Goal: Task Accomplishment & Management: Complete application form

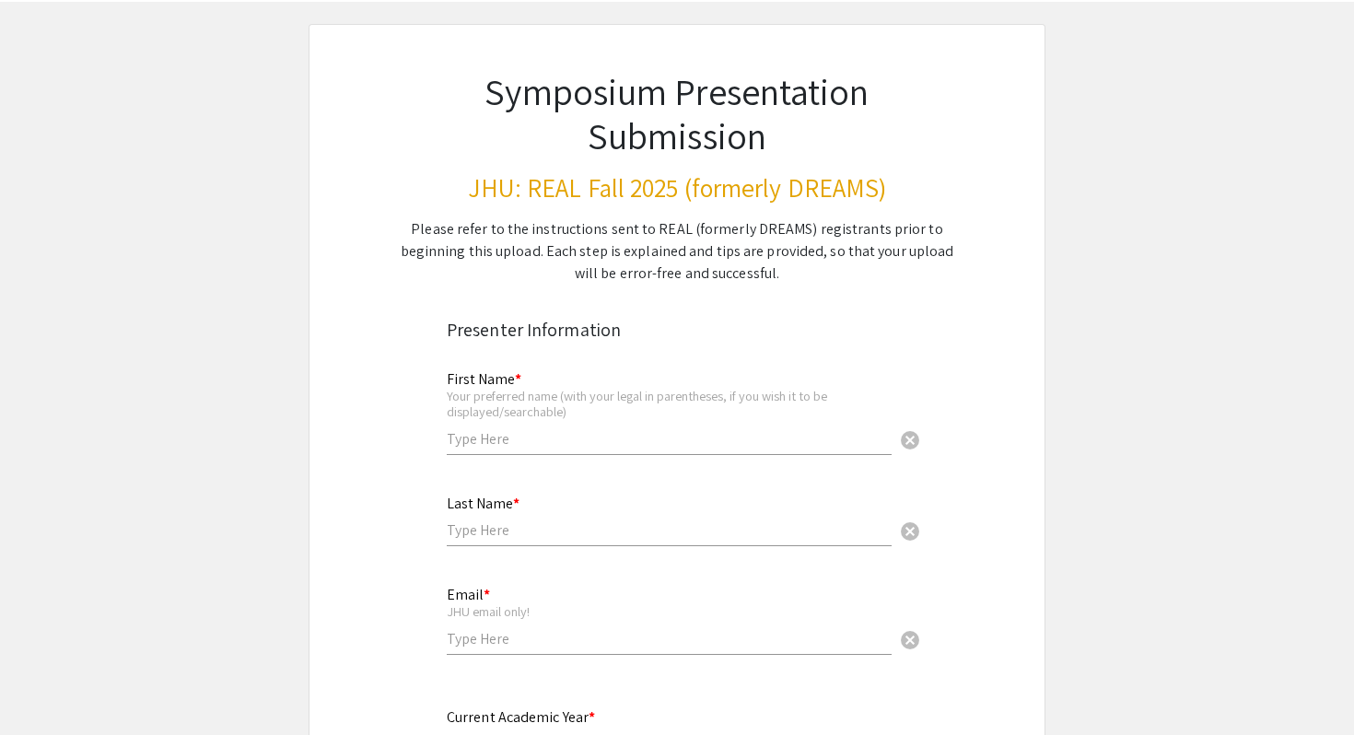
scroll to position [169, 0]
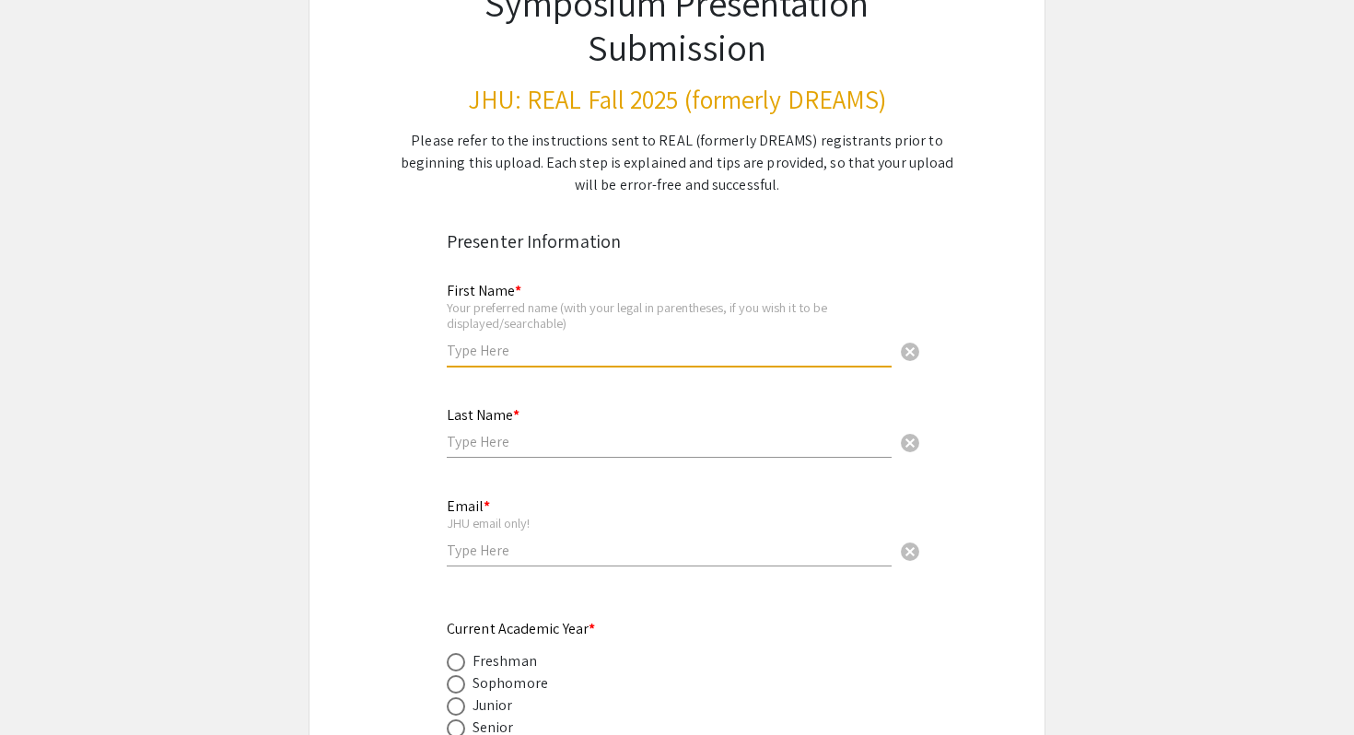
click at [515, 344] on input "text" at bounding box center [669, 350] width 445 height 19
type input "[PERSON_NAME]"
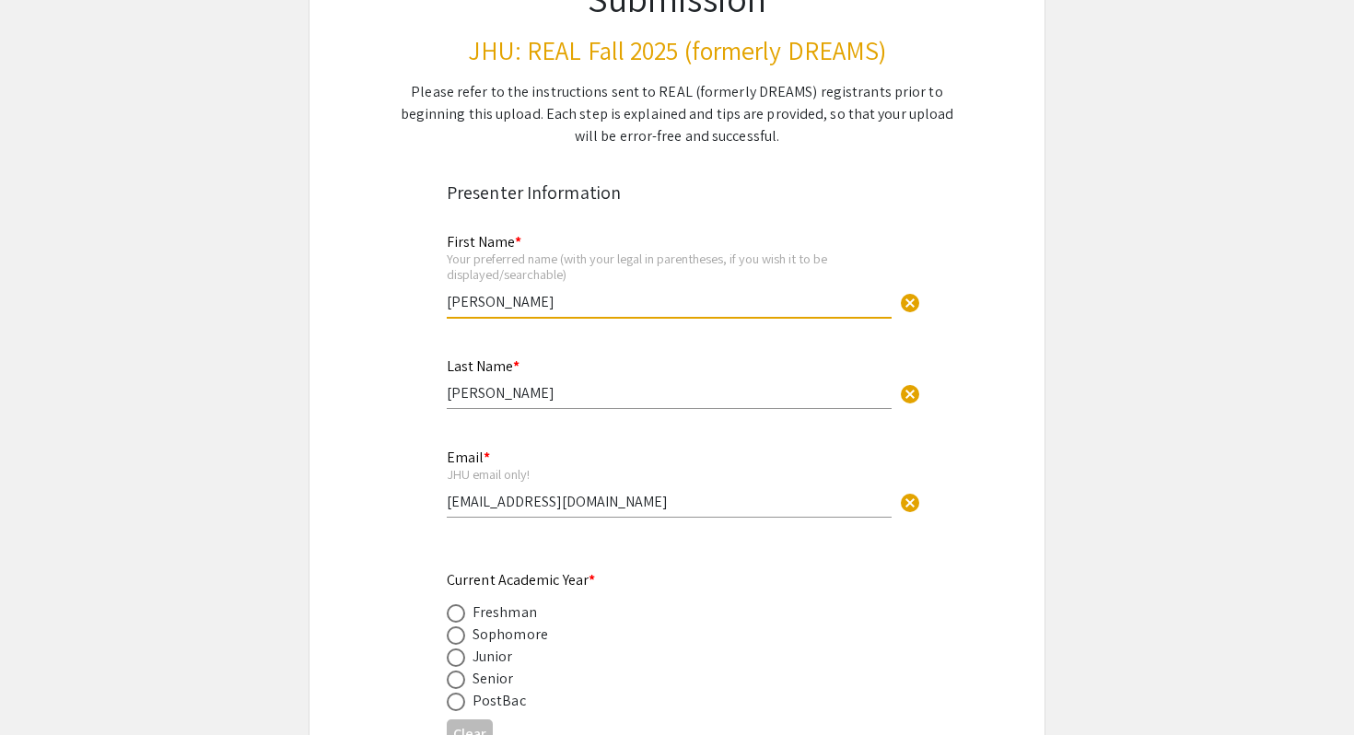
scroll to position [301, 0]
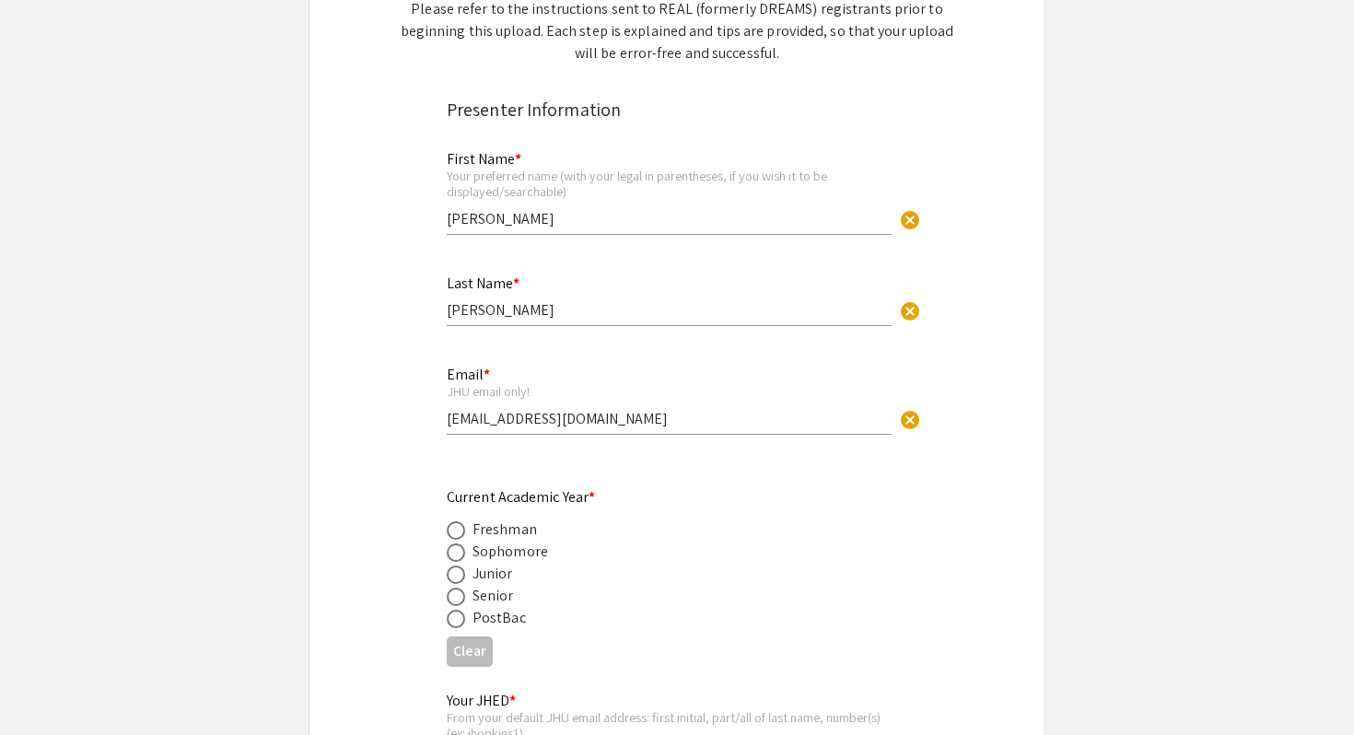
click at [506, 409] on div "Email * JHU email only! [EMAIL_ADDRESS][DOMAIN_NAME] cancel" at bounding box center [669, 391] width 445 height 86
click at [506, 423] on input "[EMAIL_ADDRESS][DOMAIN_NAME]" at bounding box center [669, 418] width 445 height 19
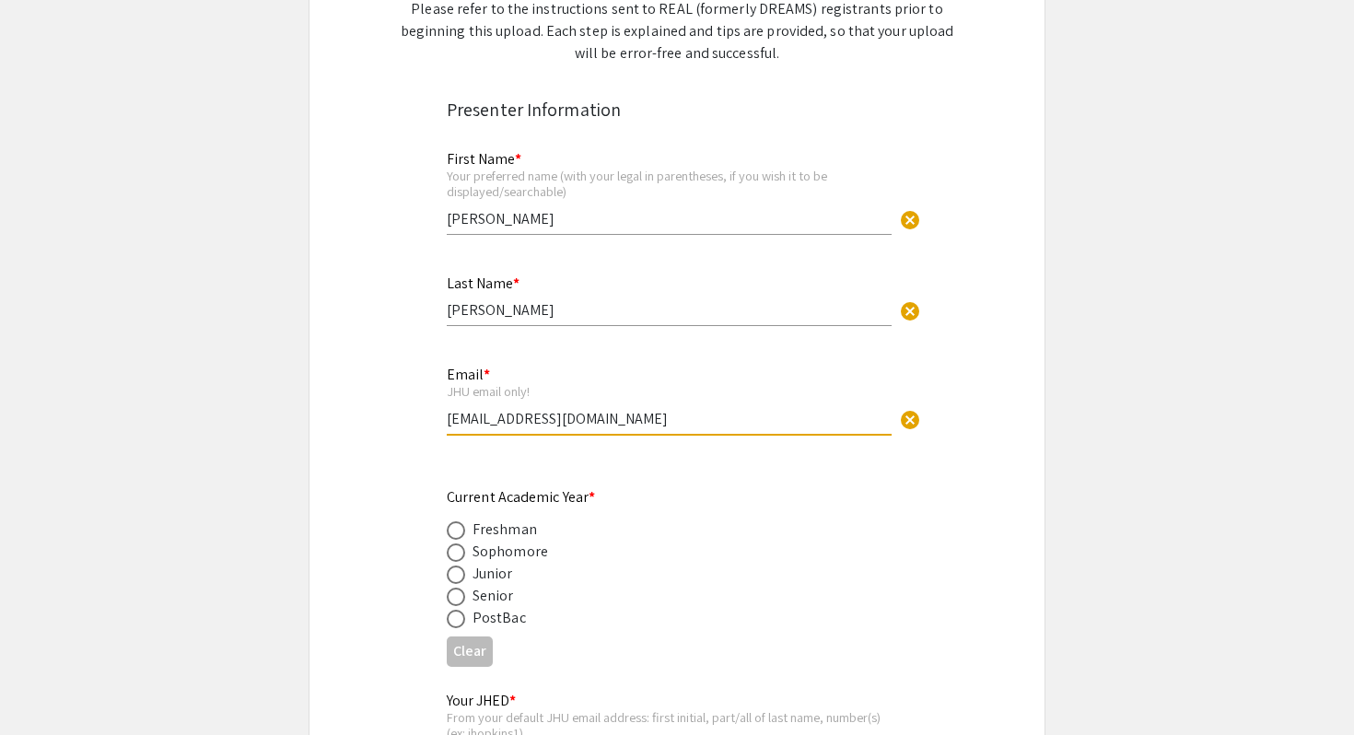
type input "[EMAIL_ADDRESS][DOMAIN_NAME]"
click at [456, 582] on span at bounding box center [456, 574] width 18 height 18
click at [456, 582] on input "radio" at bounding box center [456, 574] width 18 height 18
radio input "true"
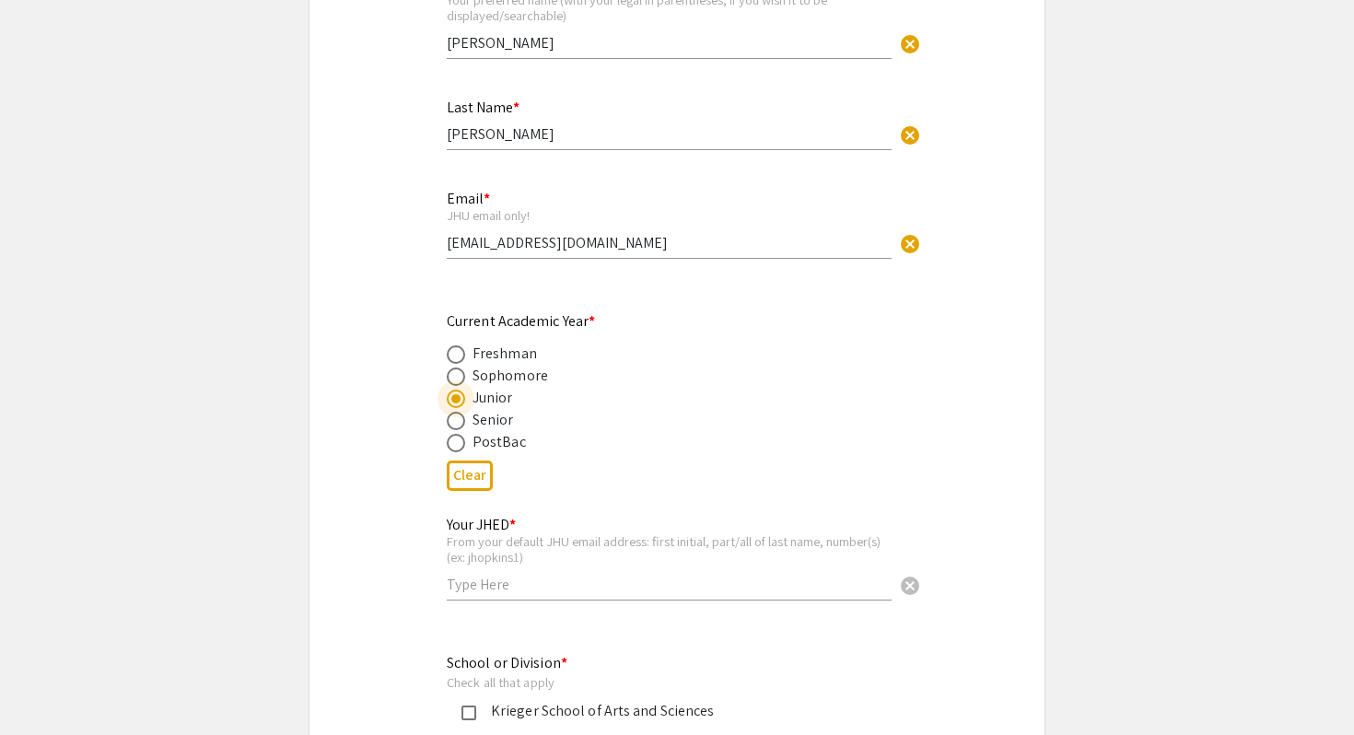
scroll to position [561, 0]
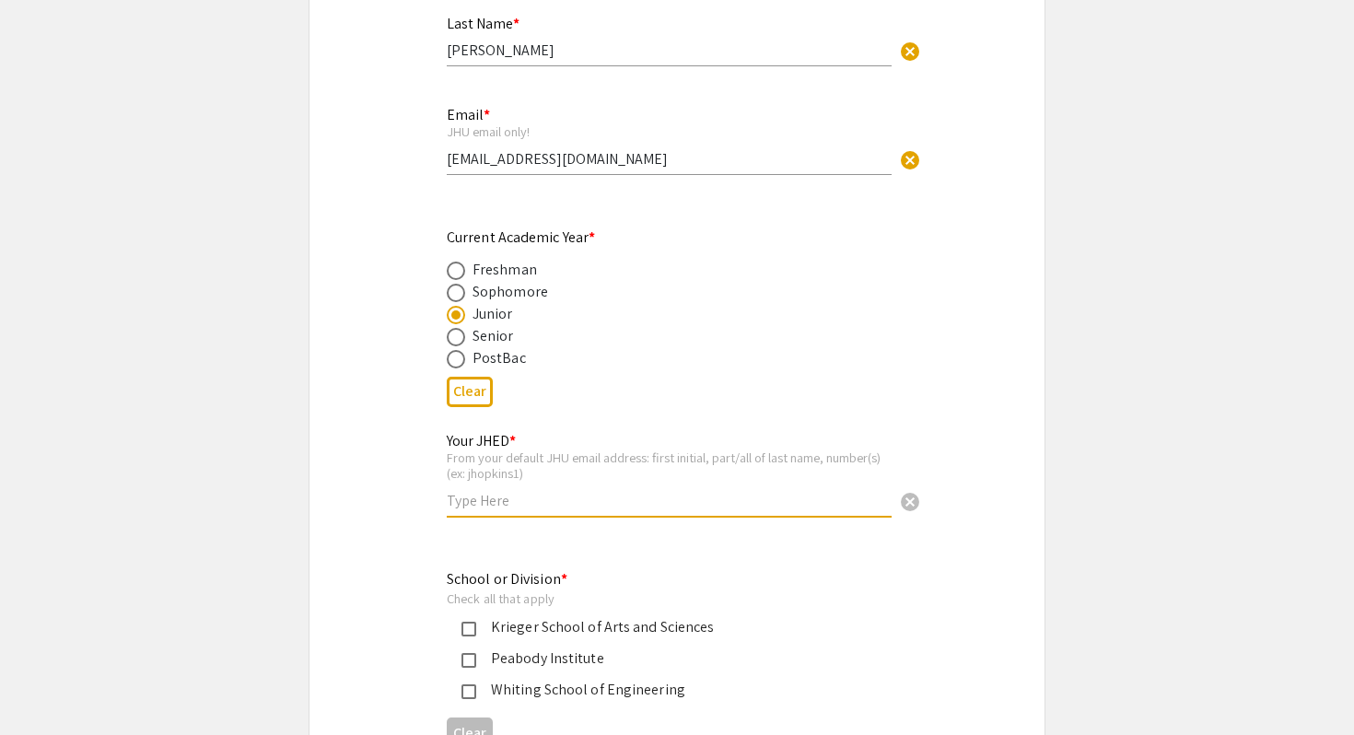
click at [506, 502] on input "text" at bounding box center [669, 500] width 445 height 19
type input "ctomlin6"
click at [460, 620] on div "Krieger School of Arts and Sciences" at bounding box center [662, 627] width 431 height 22
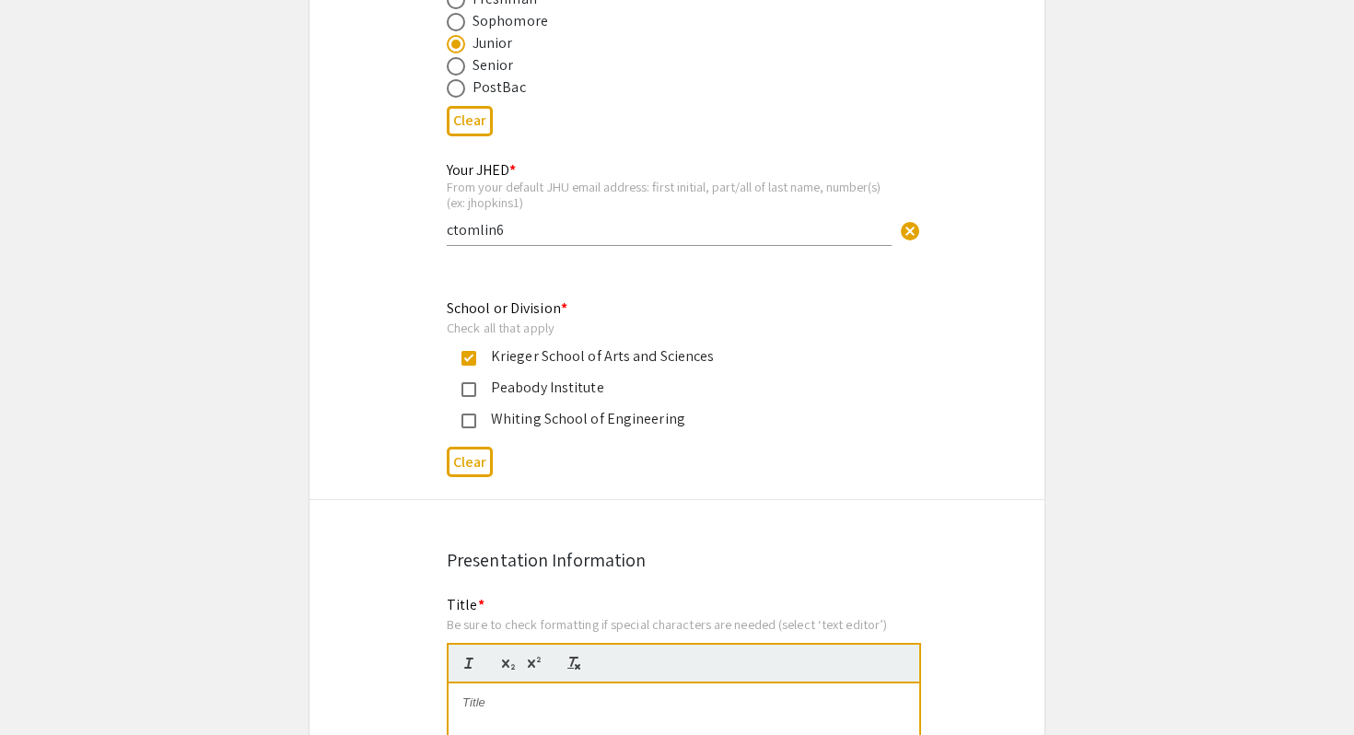
scroll to position [1051, 0]
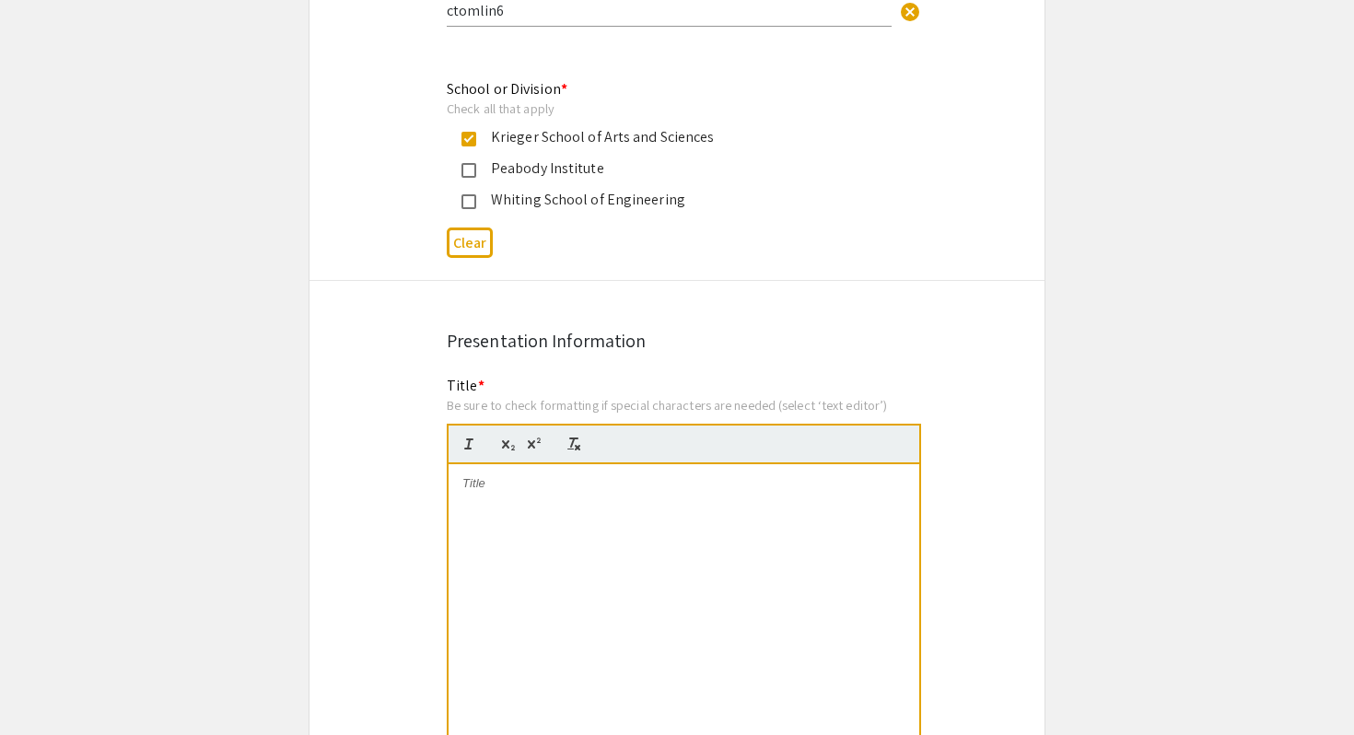
click at [522, 484] on p at bounding box center [683, 483] width 443 height 17
click at [582, 496] on p "Exploring the Effect of ICAM-1 Stimulation on CD8+ [MEDICAL_DATA] Adoptive [MED…" at bounding box center [683, 492] width 443 height 34
click at [600, 509] on p "To enrich screen reader interactions, please activate Accessibility in Grammarl…" at bounding box center [683, 517] width 443 height 17
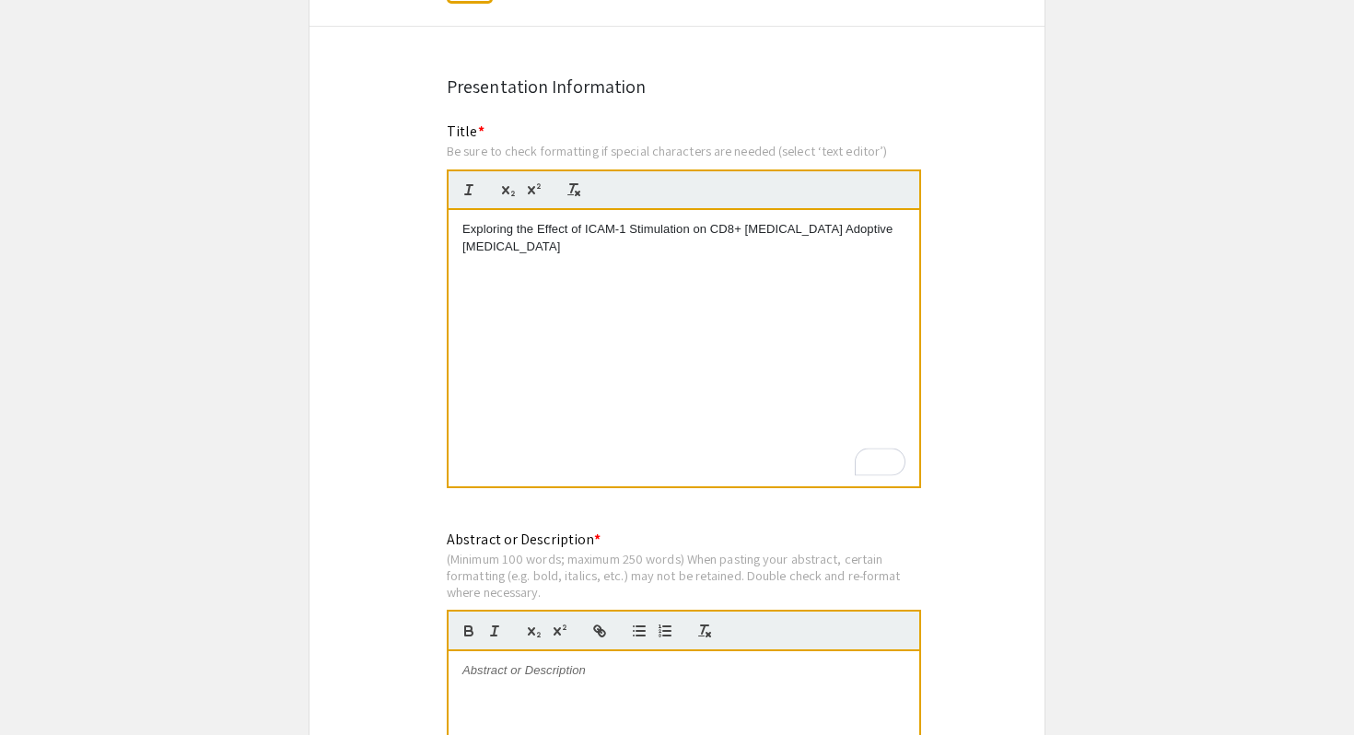
scroll to position [1428, 0]
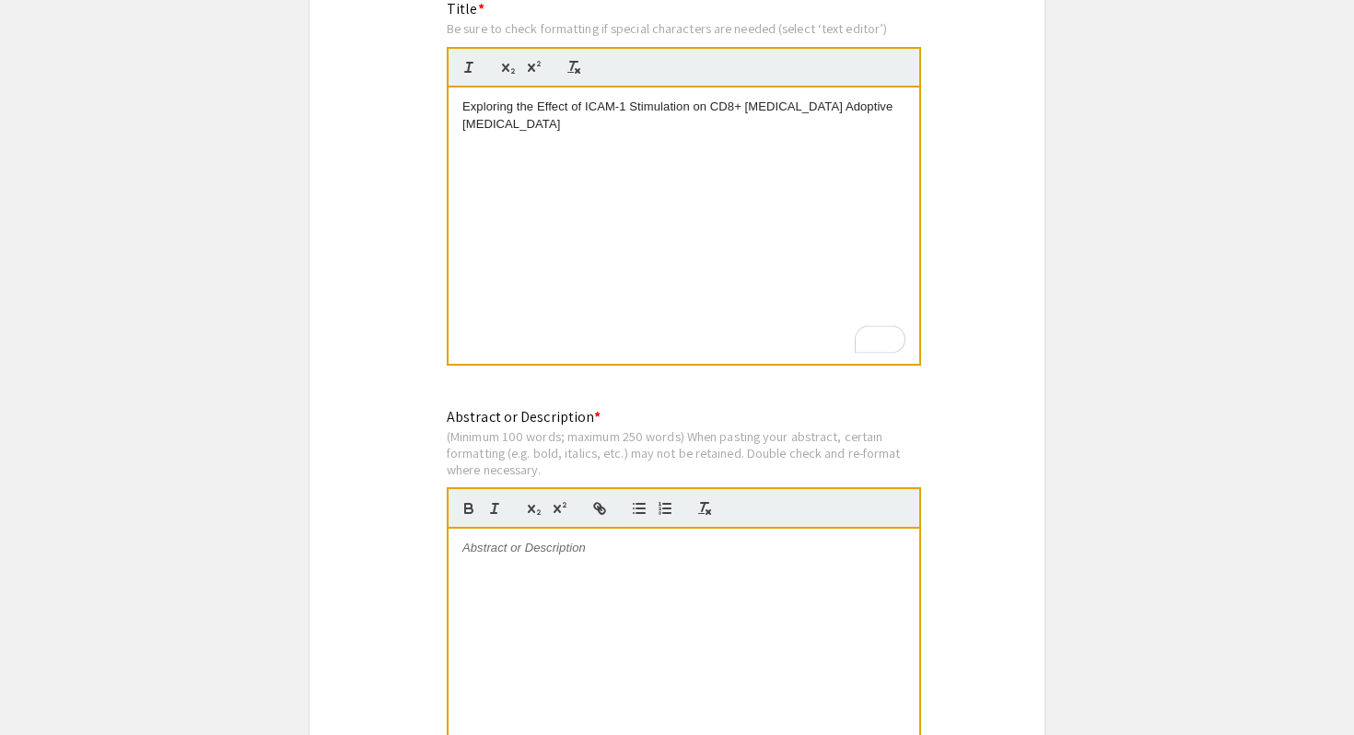
click at [552, 588] on div at bounding box center [684, 667] width 471 height 276
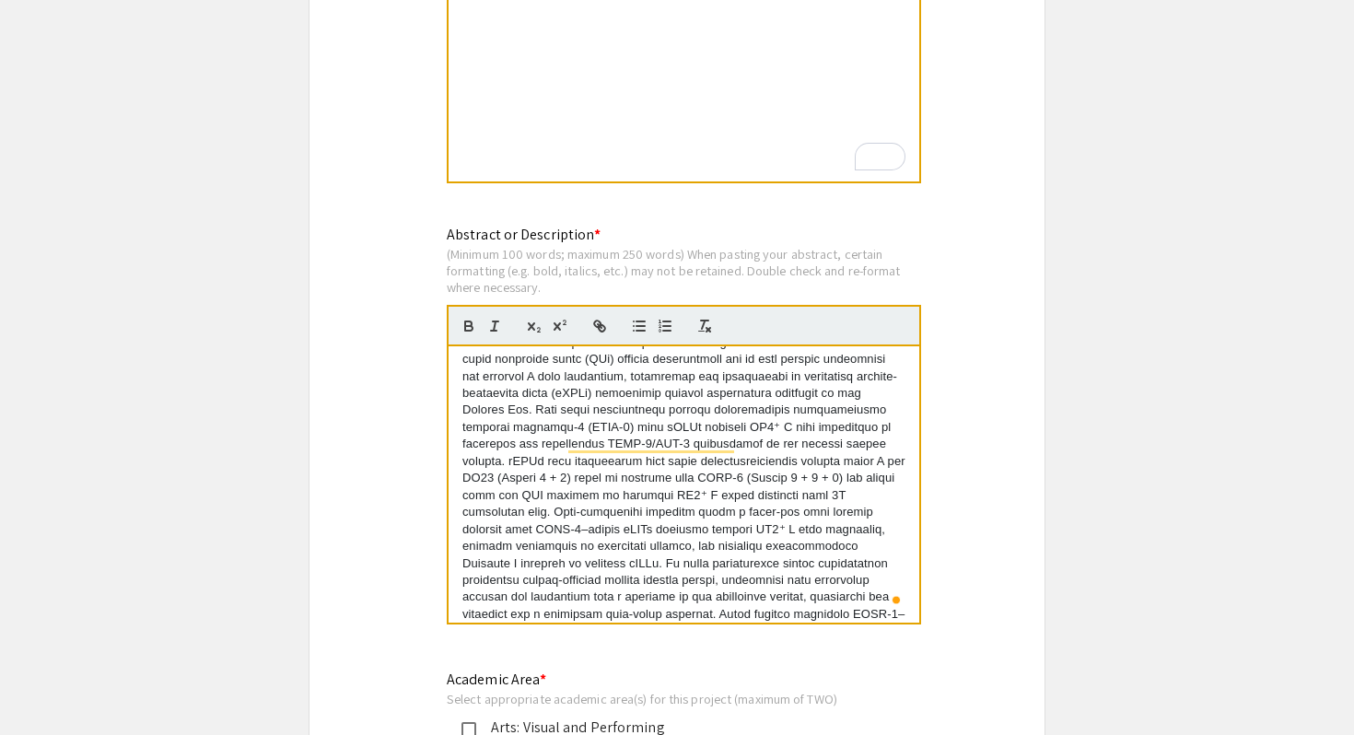
scroll to position [0, 0]
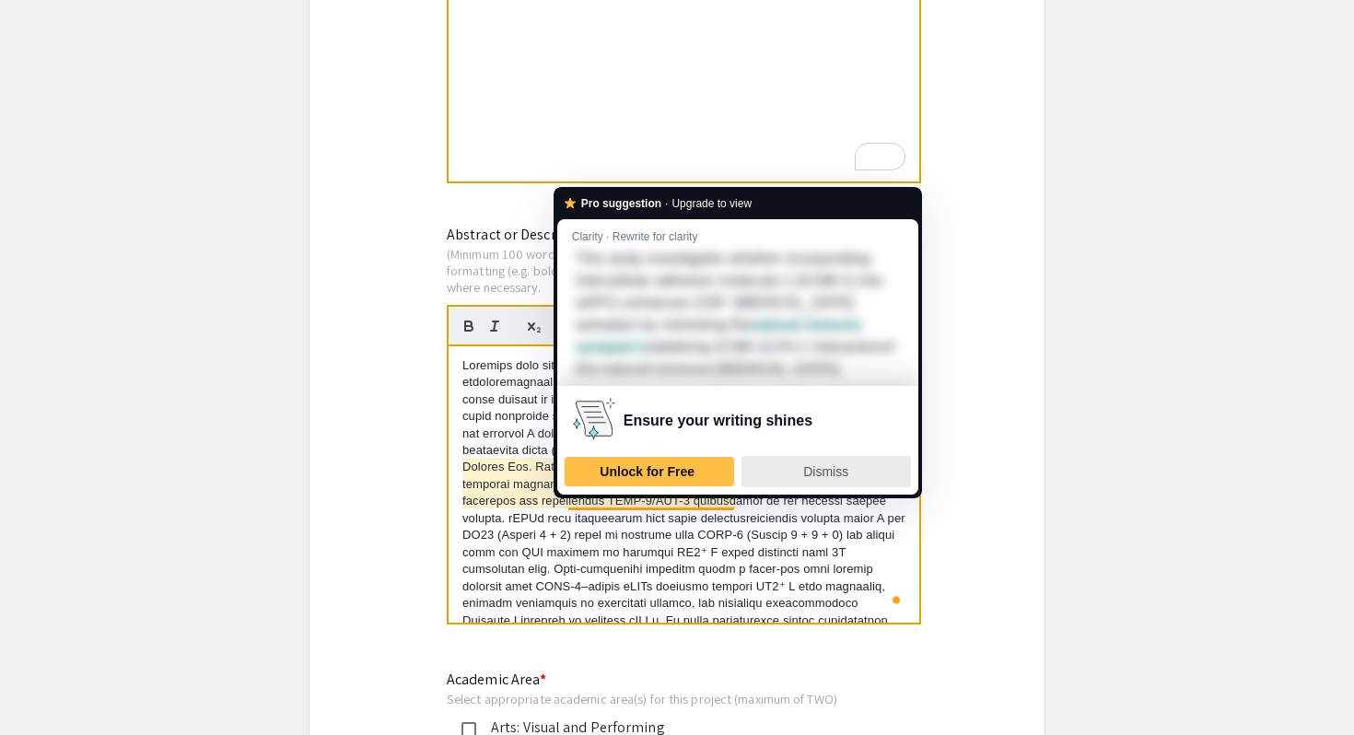
click at [806, 465] on span "Dismiss" at bounding box center [825, 471] width 45 height 15
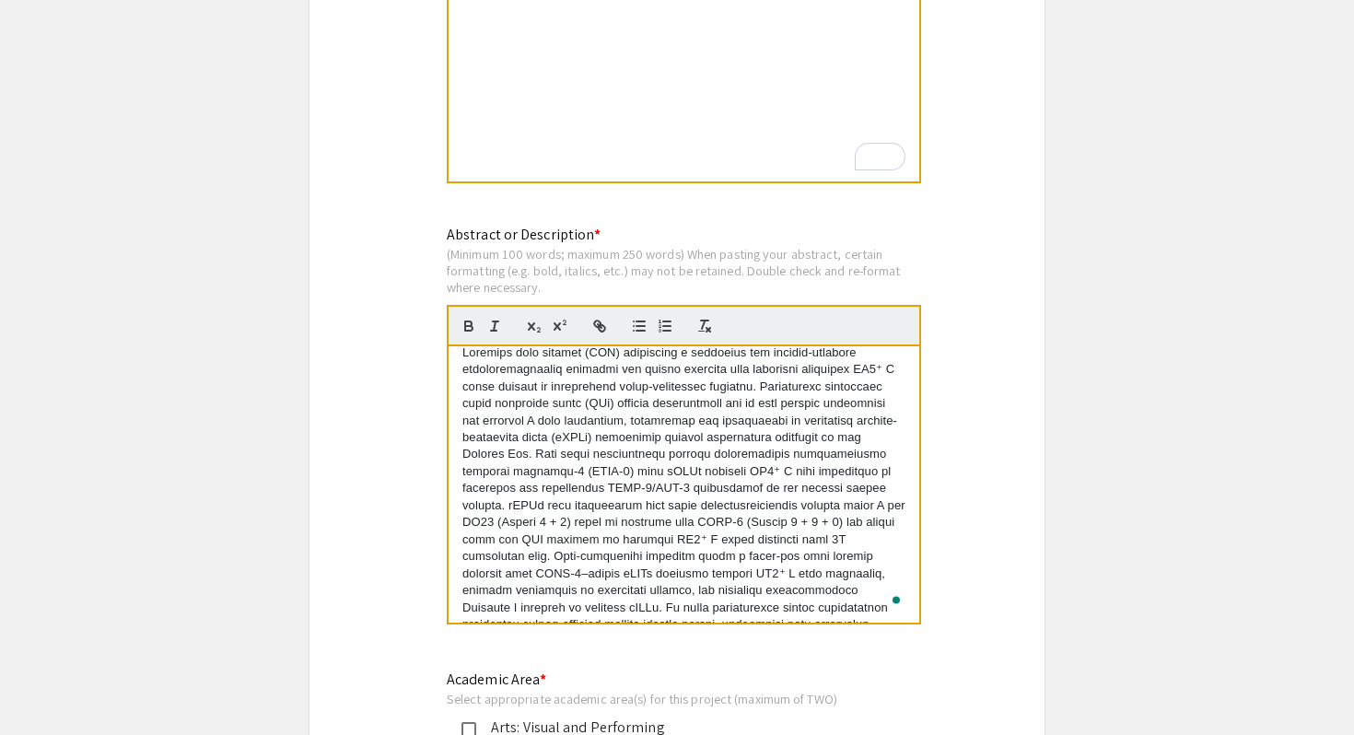
scroll to position [19, 0]
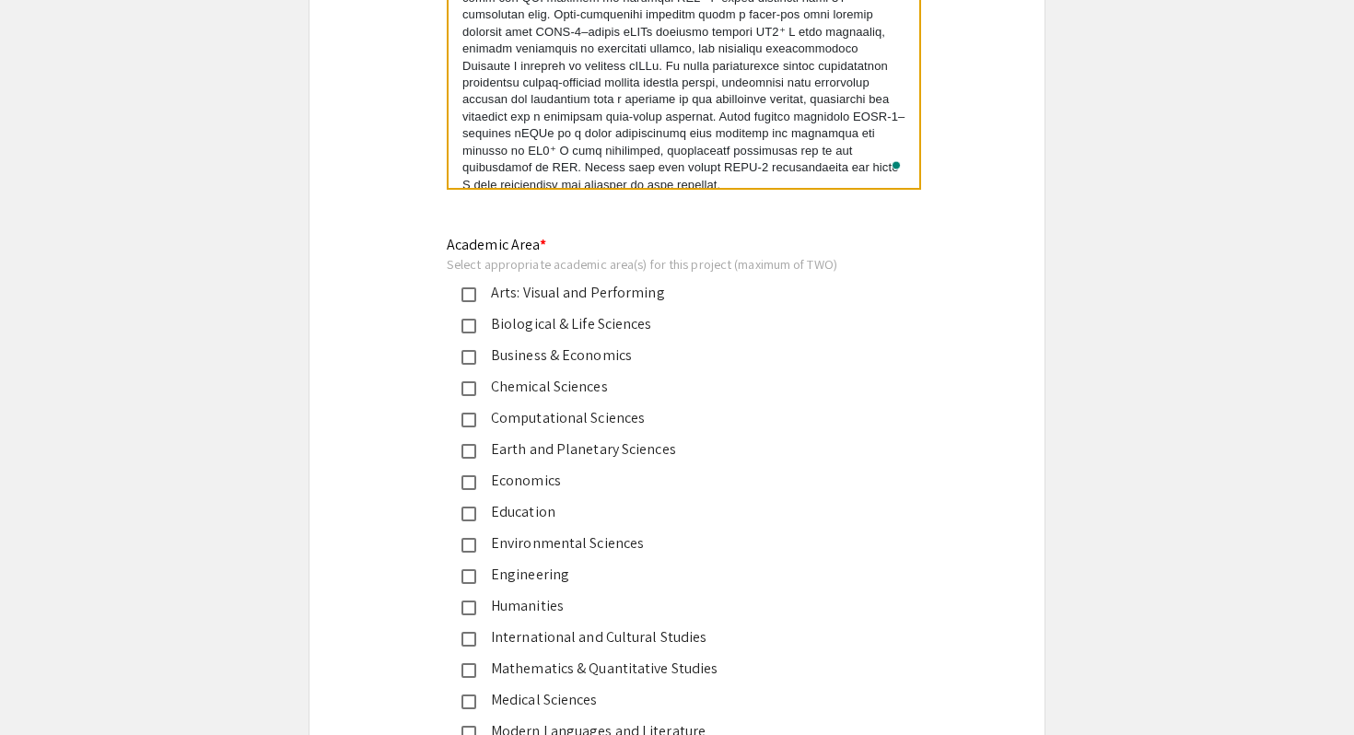
click at [612, 321] on div "Biological & Life Sciences" at bounding box center [669, 324] width 387 height 22
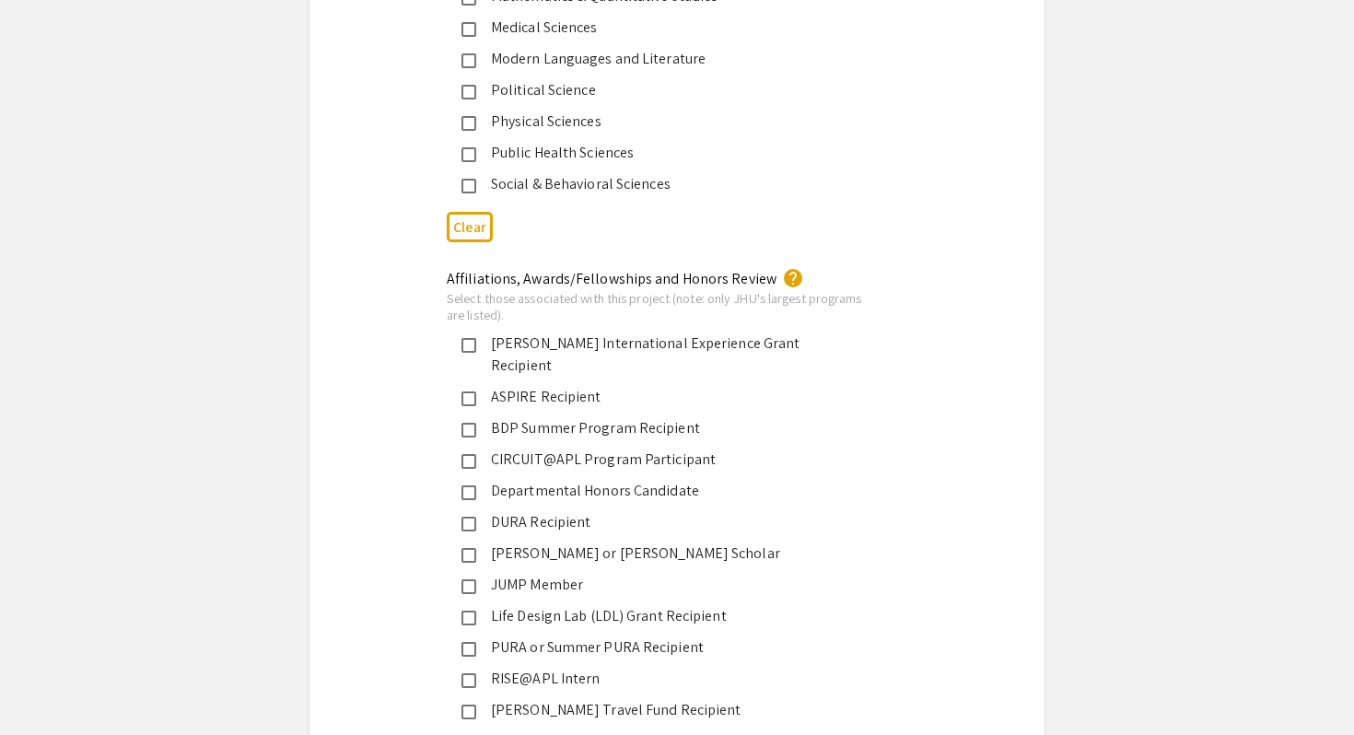
click at [561, 636] on div "PURA or Summer PURA Recipient" at bounding box center [669, 647] width 387 height 22
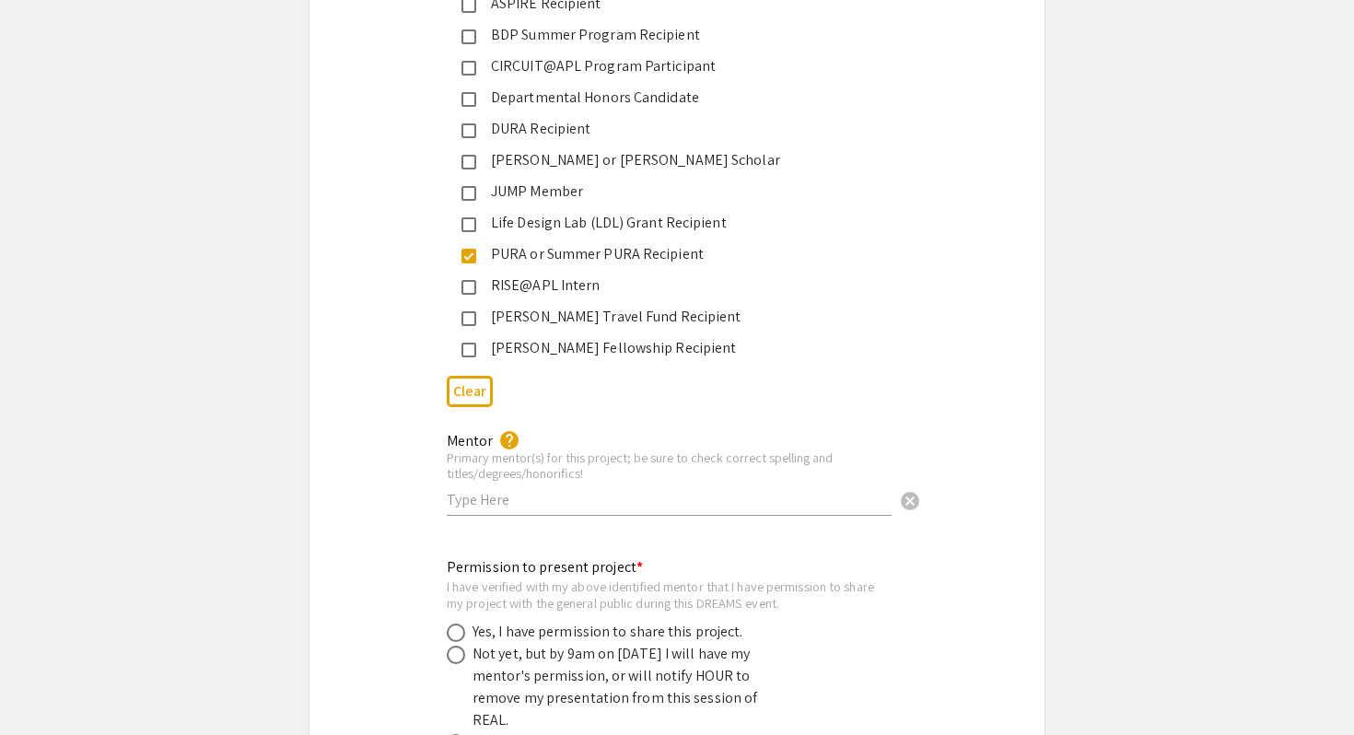
click at [504, 494] on div "Mentor help Primary mentor(s) for this project; be sure to check correct spelli…" at bounding box center [669, 465] width 445 height 102
drag, startPoint x: 551, startPoint y: 482, endPoint x: 771, endPoint y: 510, distance: 222.0
click at [771, 510] on div "Mentor help Primary mentor(s) for this project; be sure to check correct spelli…" at bounding box center [669, 474] width 445 height 121
paste input "text"
click at [552, 490] on input "[PERSON_NAME], [PERSON_NAME]" at bounding box center [669, 499] width 445 height 19
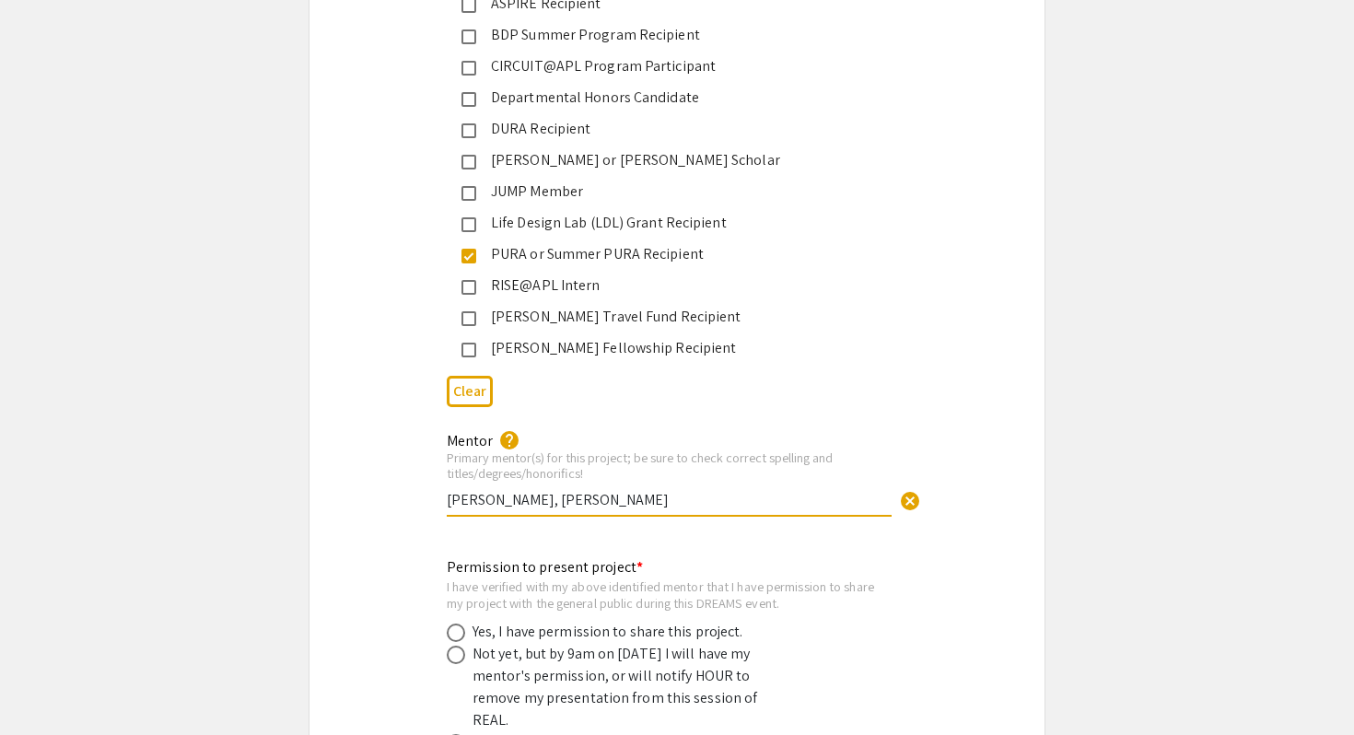
type input "[PERSON_NAME], [PERSON_NAME]"
click at [684, 453] on div "Primary mentor(s) for this project; be sure to check correct spelling and title…" at bounding box center [669, 465] width 445 height 32
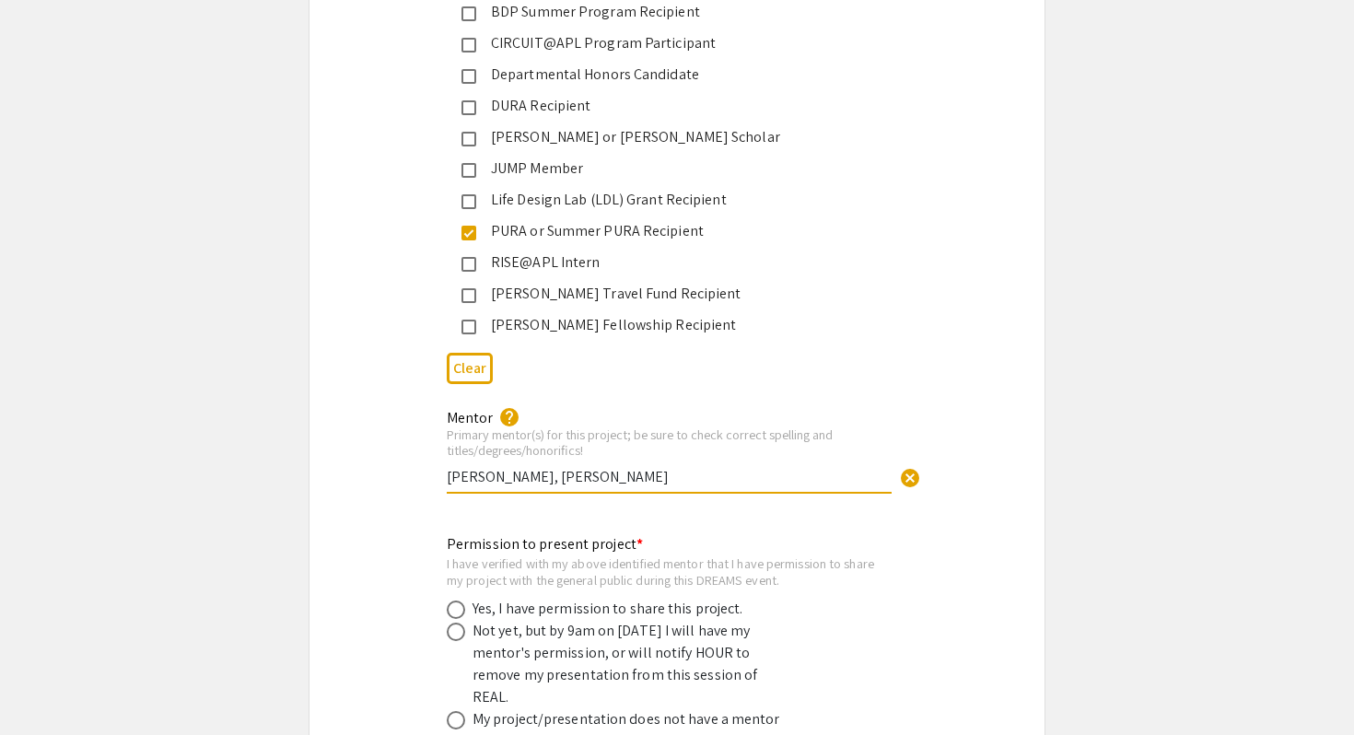
click at [699, 467] on input "[PERSON_NAME], [PERSON_NAME]" at bounding box center [669, 476] width 445 height 19
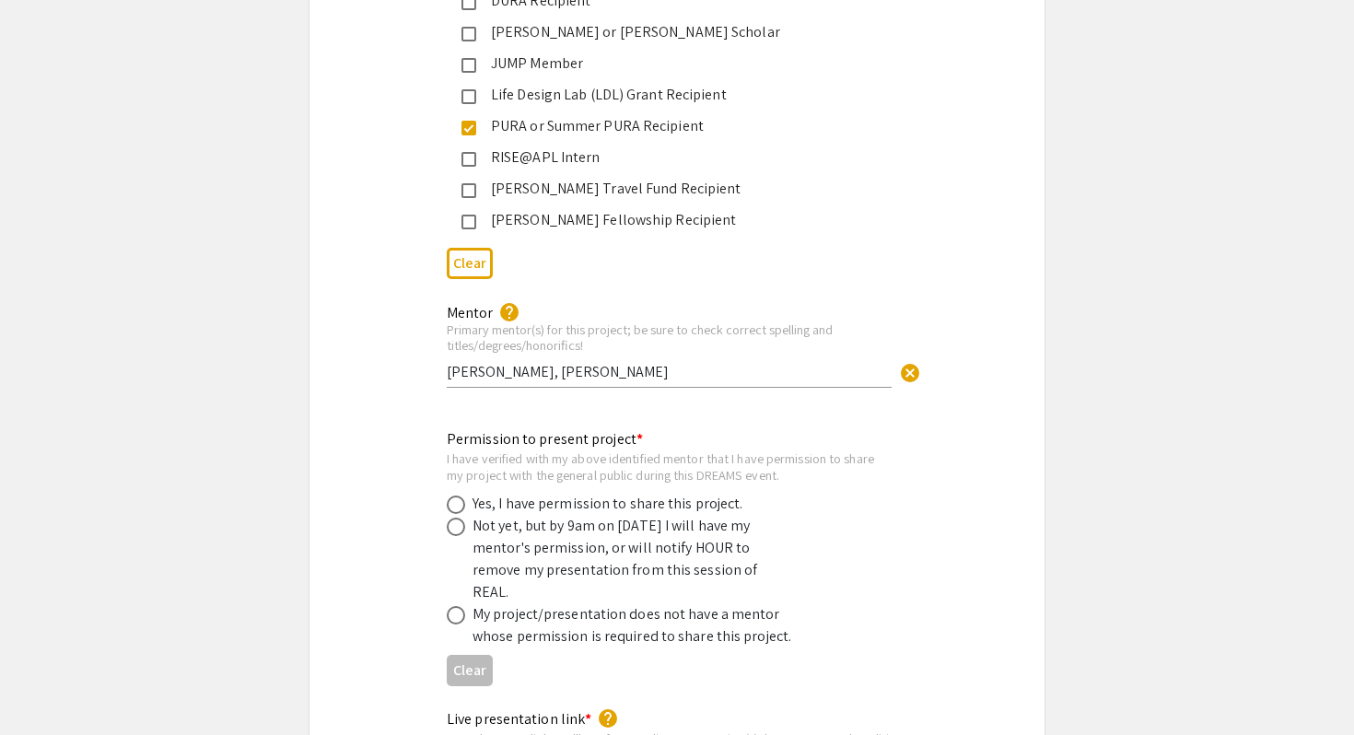
click at [548, 394] on div "Mentor help Primary mentor(s) for this project; be sure to check correct spelli…" at bounding box center [676, 352] width 735 height 124
click at [467, 495] on label at bounding box center [460, 504] width 26 height 18
click at [465, 495] on input "radio" at bounding box center [456, 504] width 18 height 18
radio input "true"
click at [551, 414] on div "Permission to present project * I have verified with my above identified mentor…" at bounding box center [676, 555] width 735 height 283
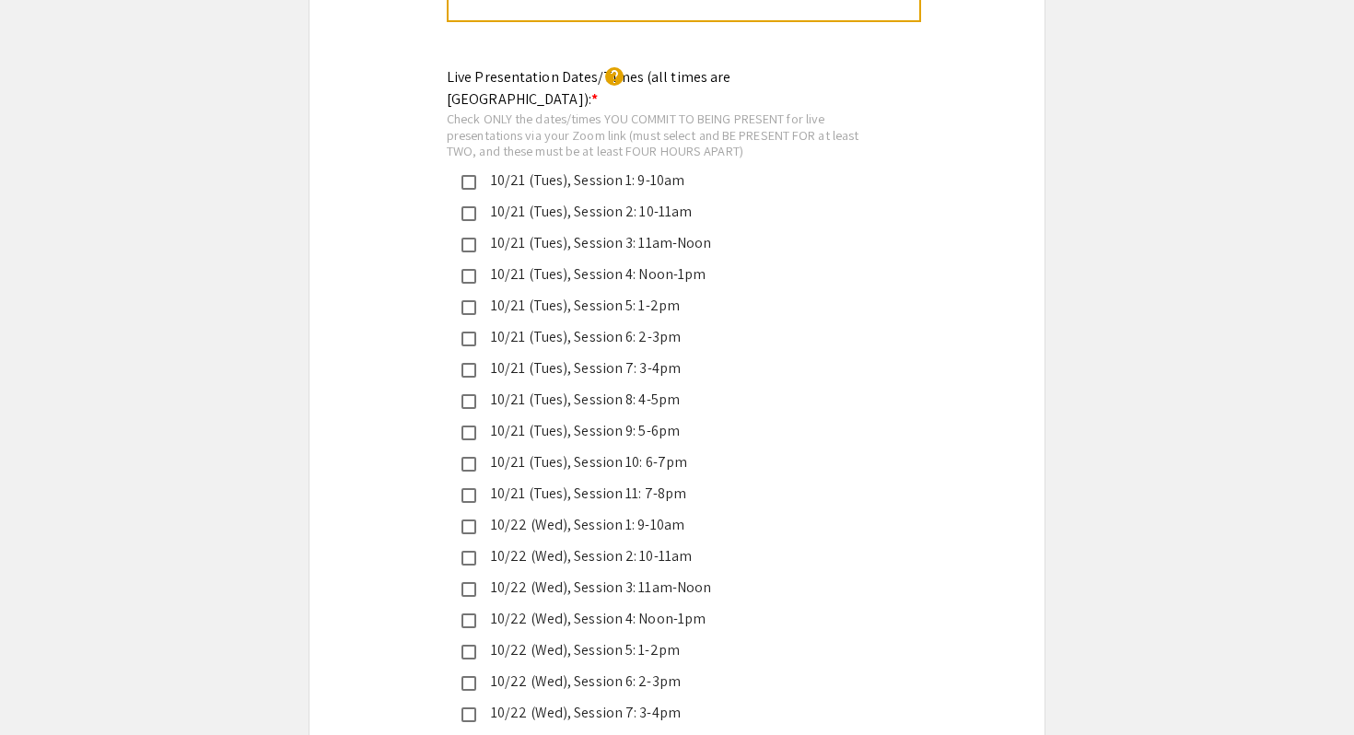
scroll to position [4332, 0]
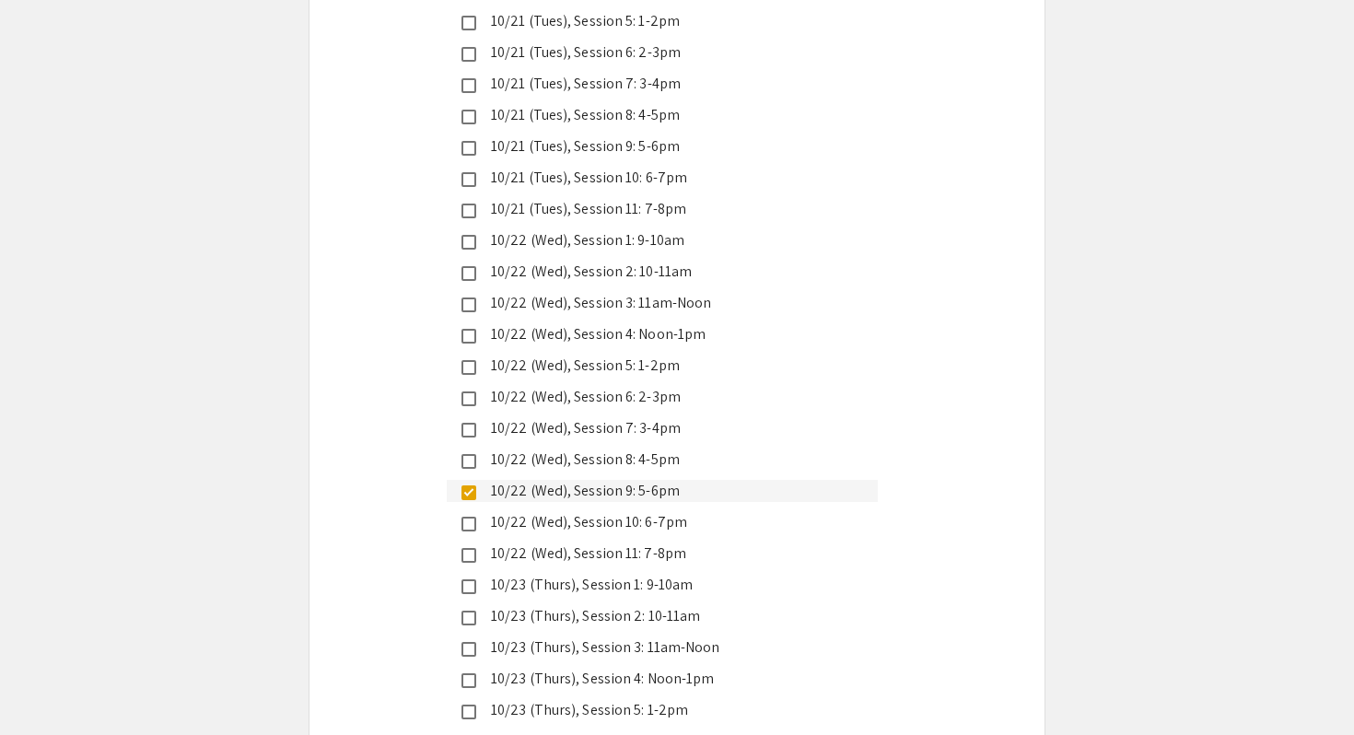
scroll to position [4623, 0]
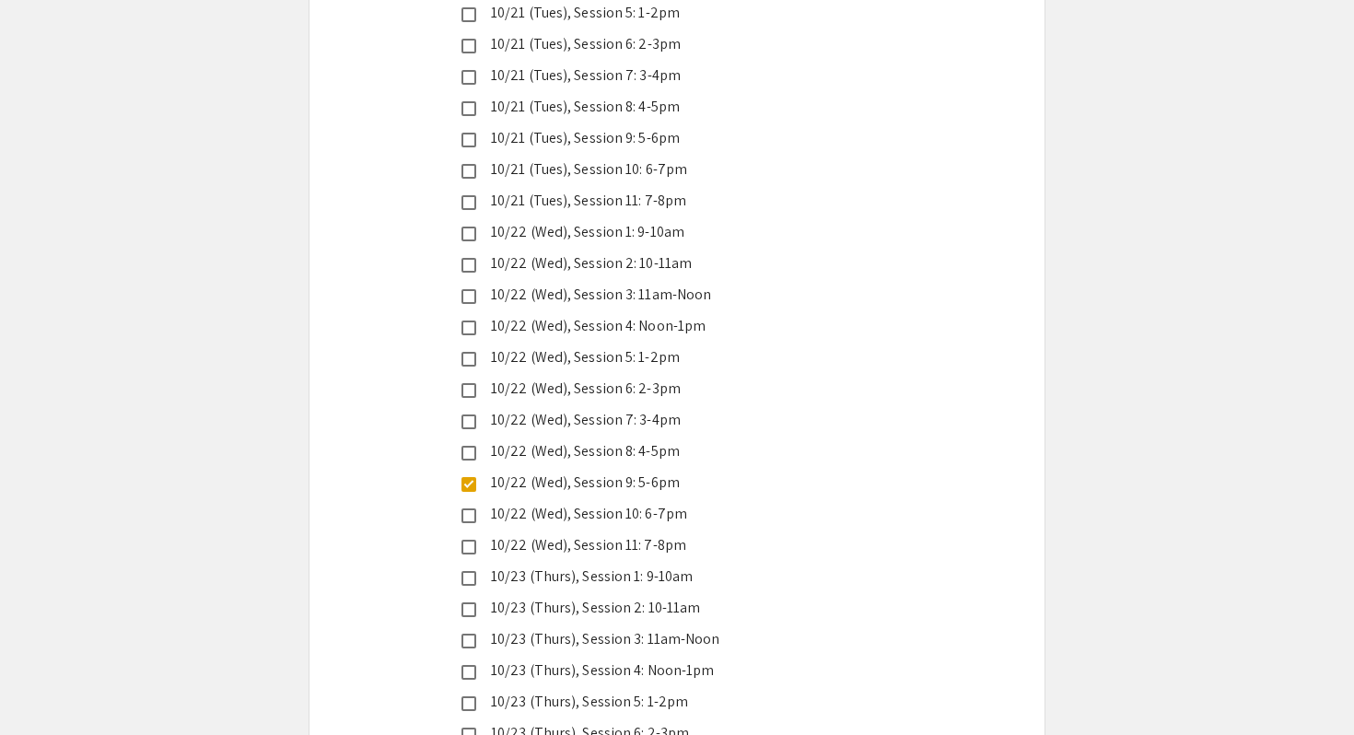
click at [598, 722] on div "10/23 (Thurs), Session 6: 2-3pm" at bounding box center [669, 733] width 387 height 22
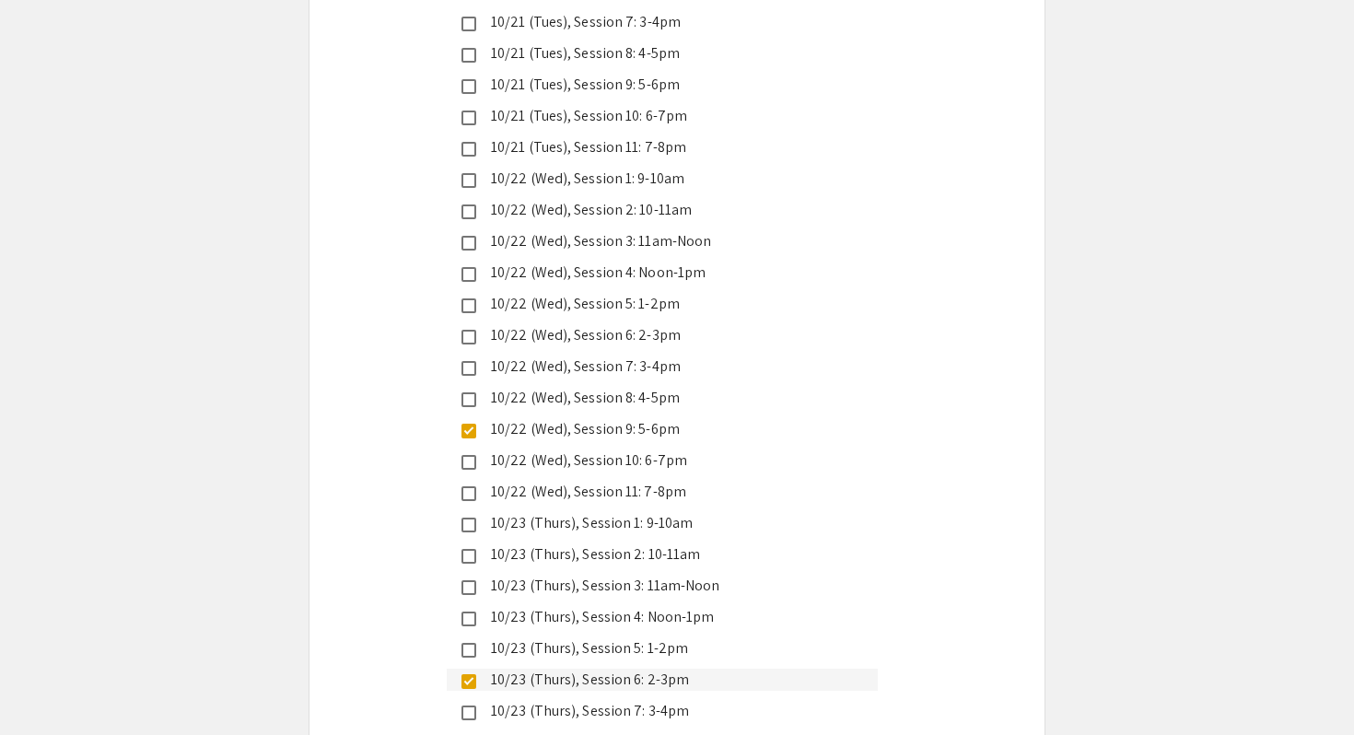
scroll to position [4715, 0]
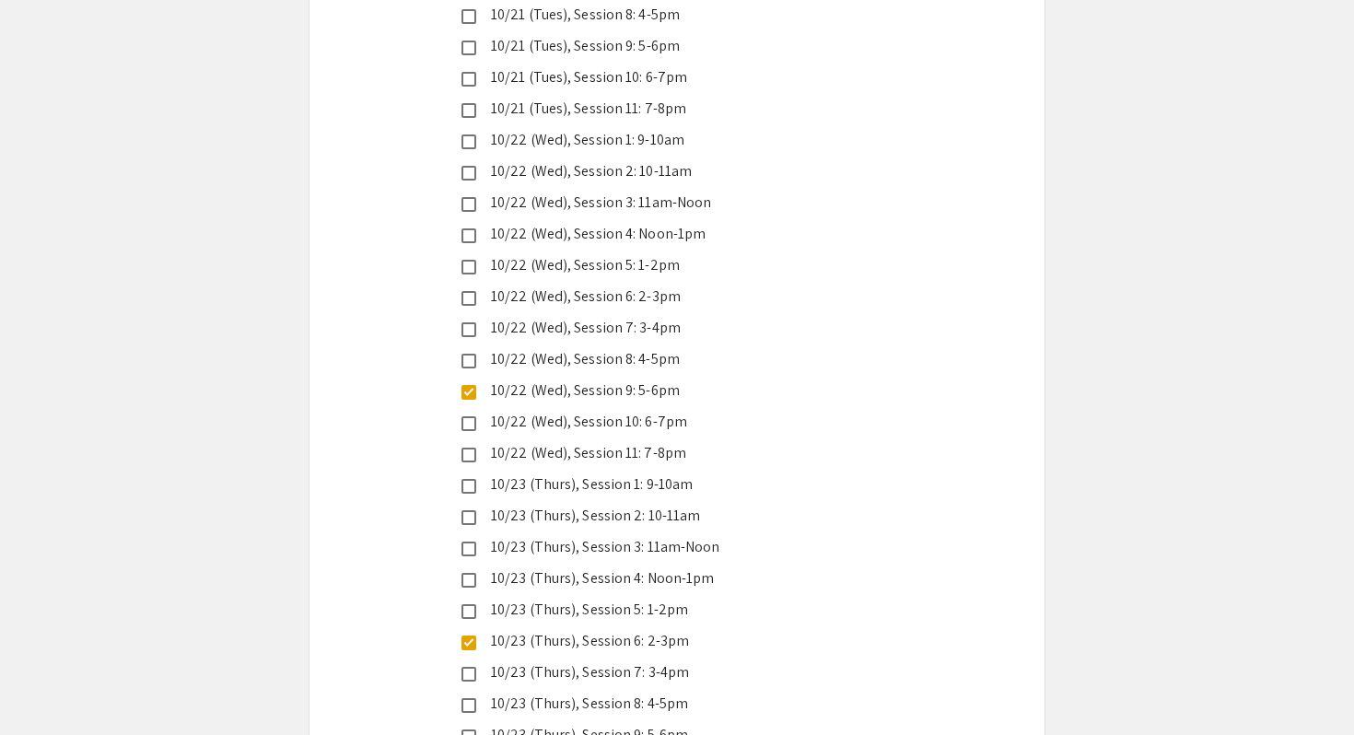
click at [591, 724] on div "10/23 (Thurs), Session 9: 5-6pm" at bounding box center [669, 735] width 387 height 22
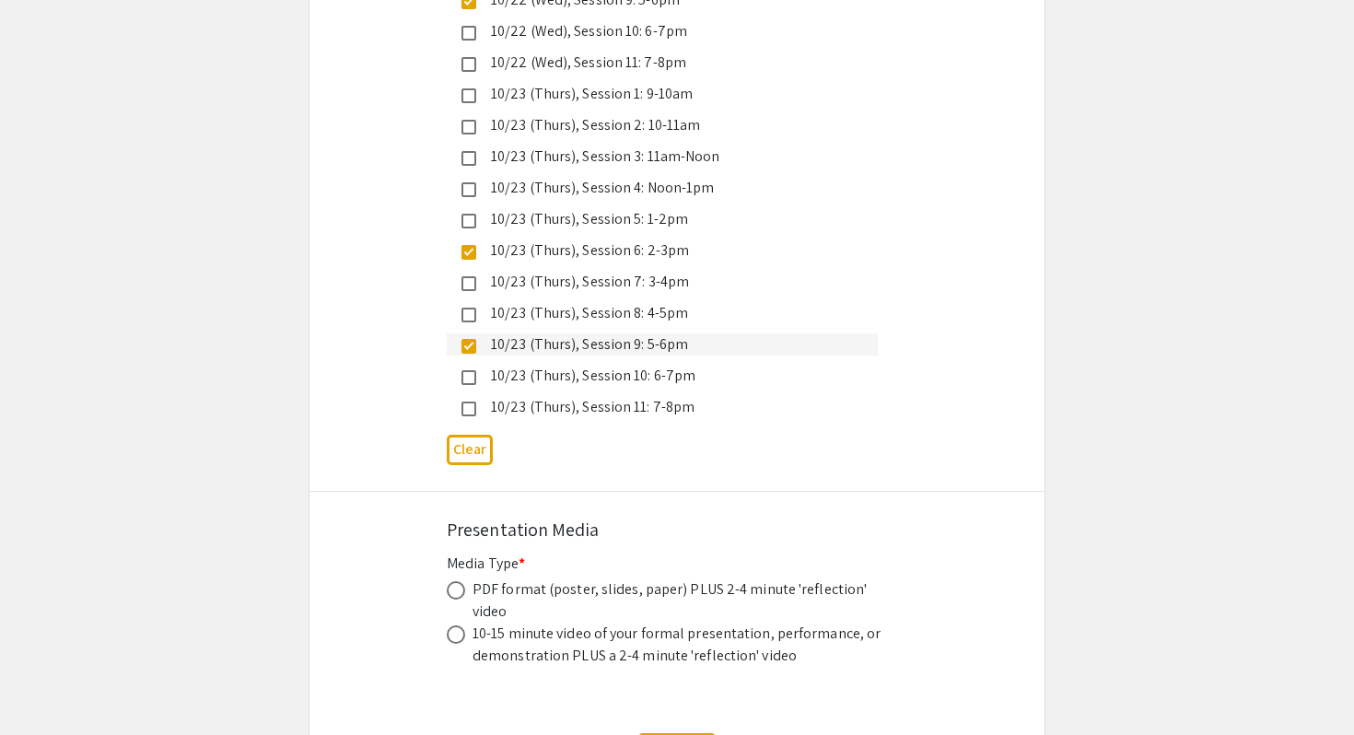
scroll to position [5110, 0]
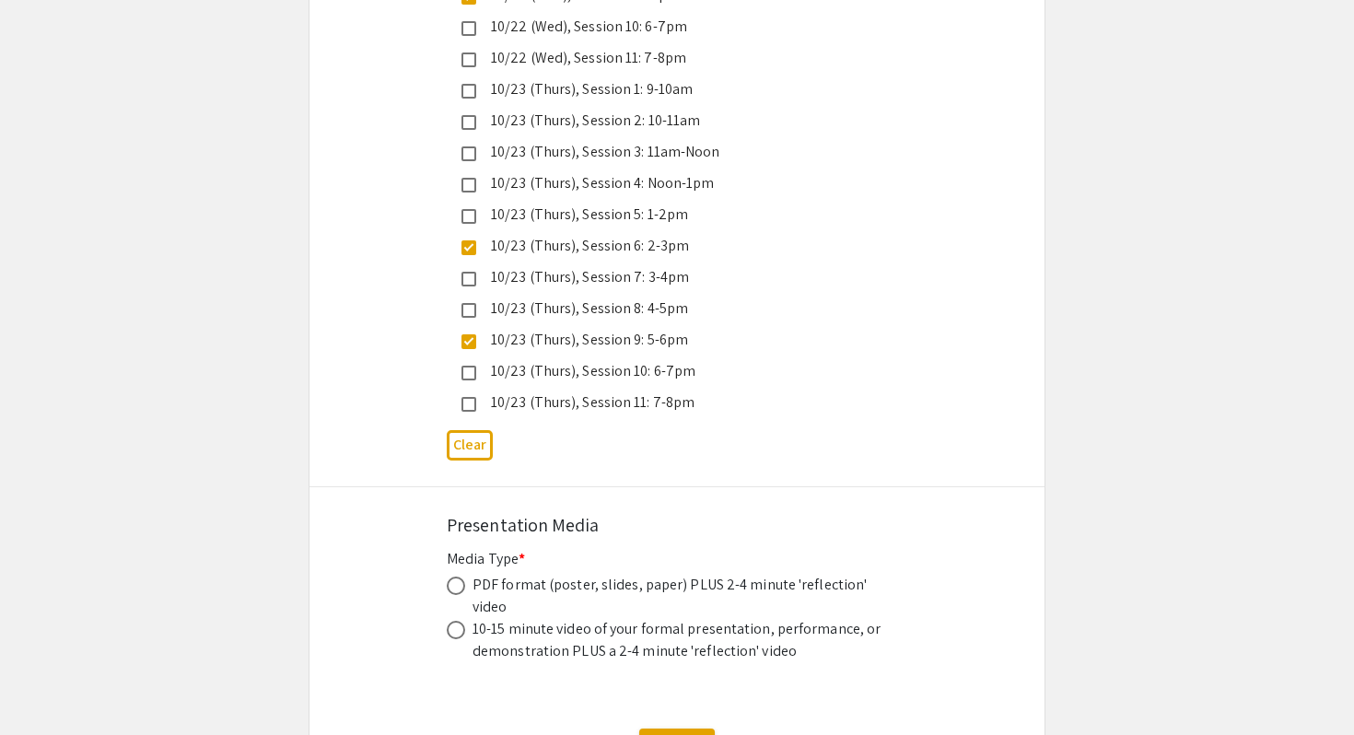
click at [635, 235] on div "10/23 (Thurs), Session 6: 2-3pm" at bounding box center [669, 246] width 387 height 22
click at [715, 511] on div "Presentation Media" at bounding box center [677, 525] width 460 height 28
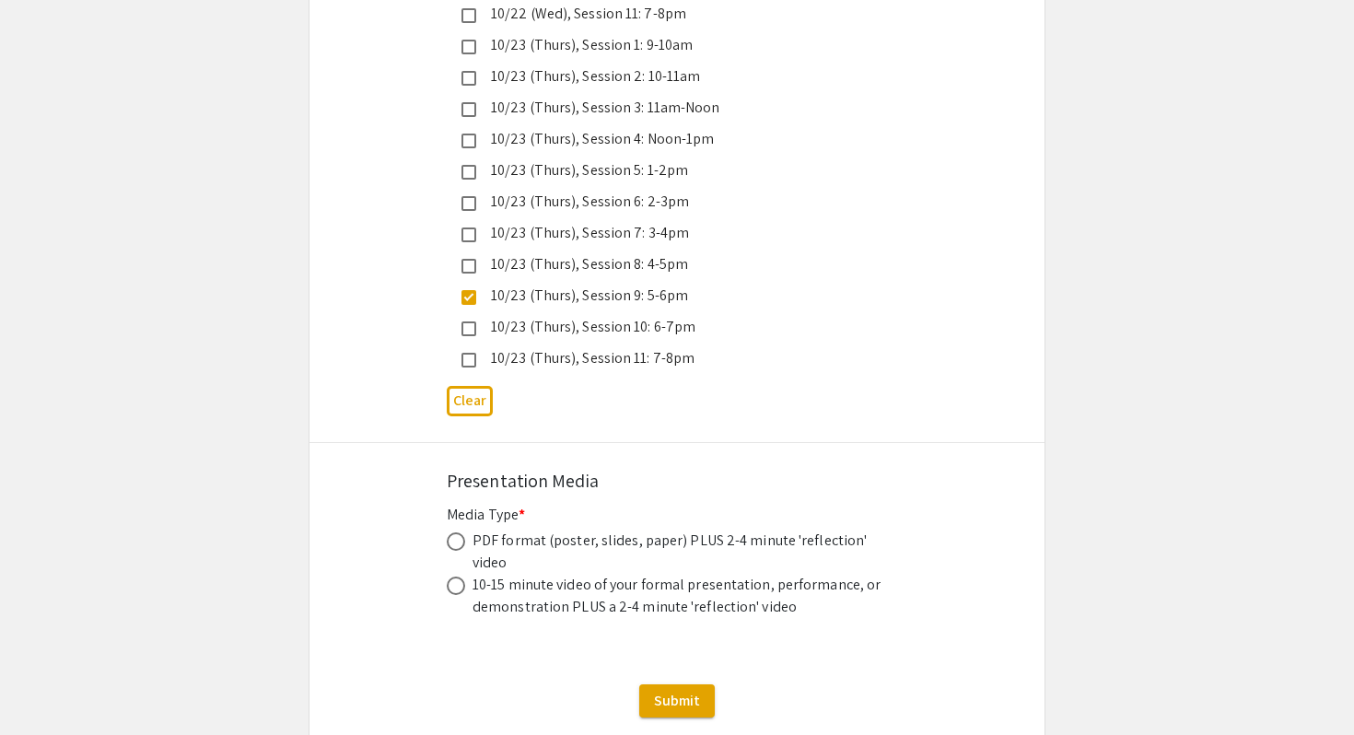
scroll to position [5156, 0]
click at [470, 531] on label at bounding box center [460, 540] width 26 height 18
click at [465, 531] on input "radio" at bounding box center [456, 540] width 18 height 18
radio input "true"
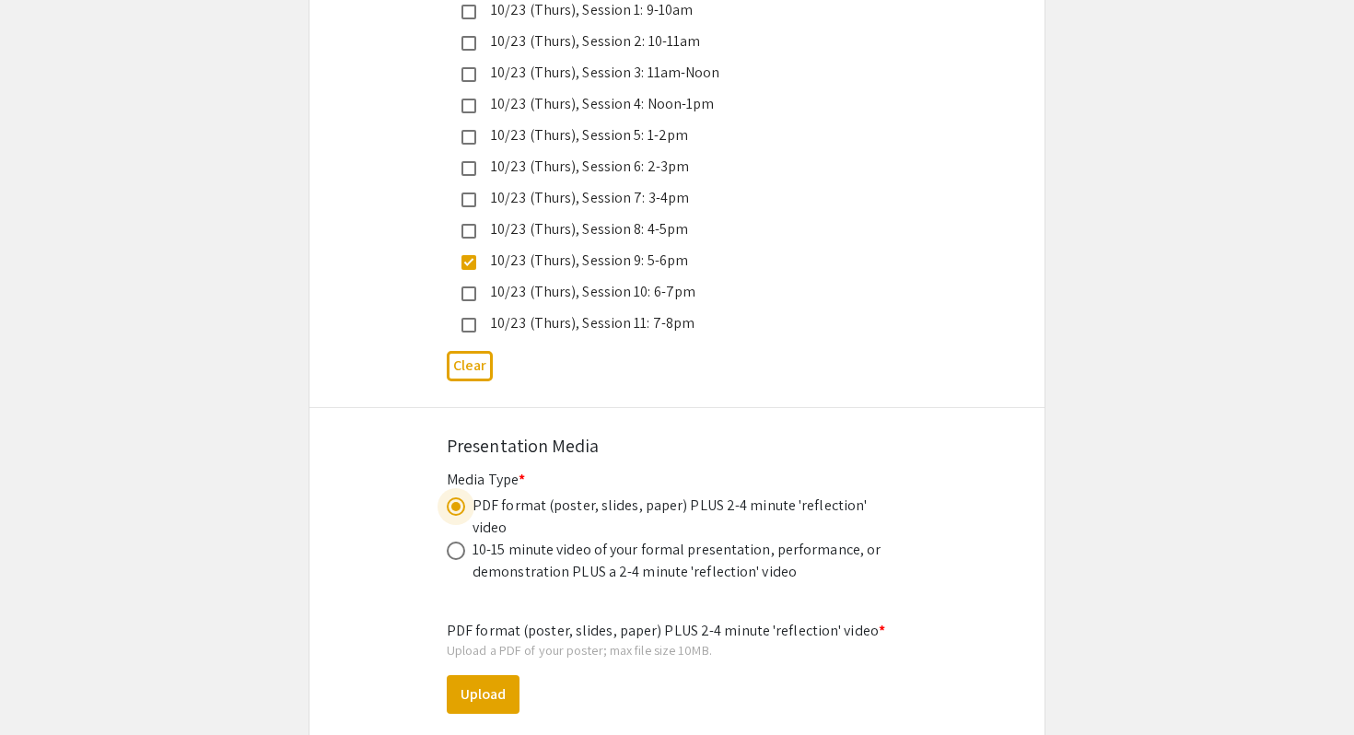
scroll to position [5192, 0]
click at [507, 672] on button "Upload" at bounding box center [483, 691] width 73 height 39
click at [485, 672] on button "Upload" at bounding box center [483, 691] width 73 height 39
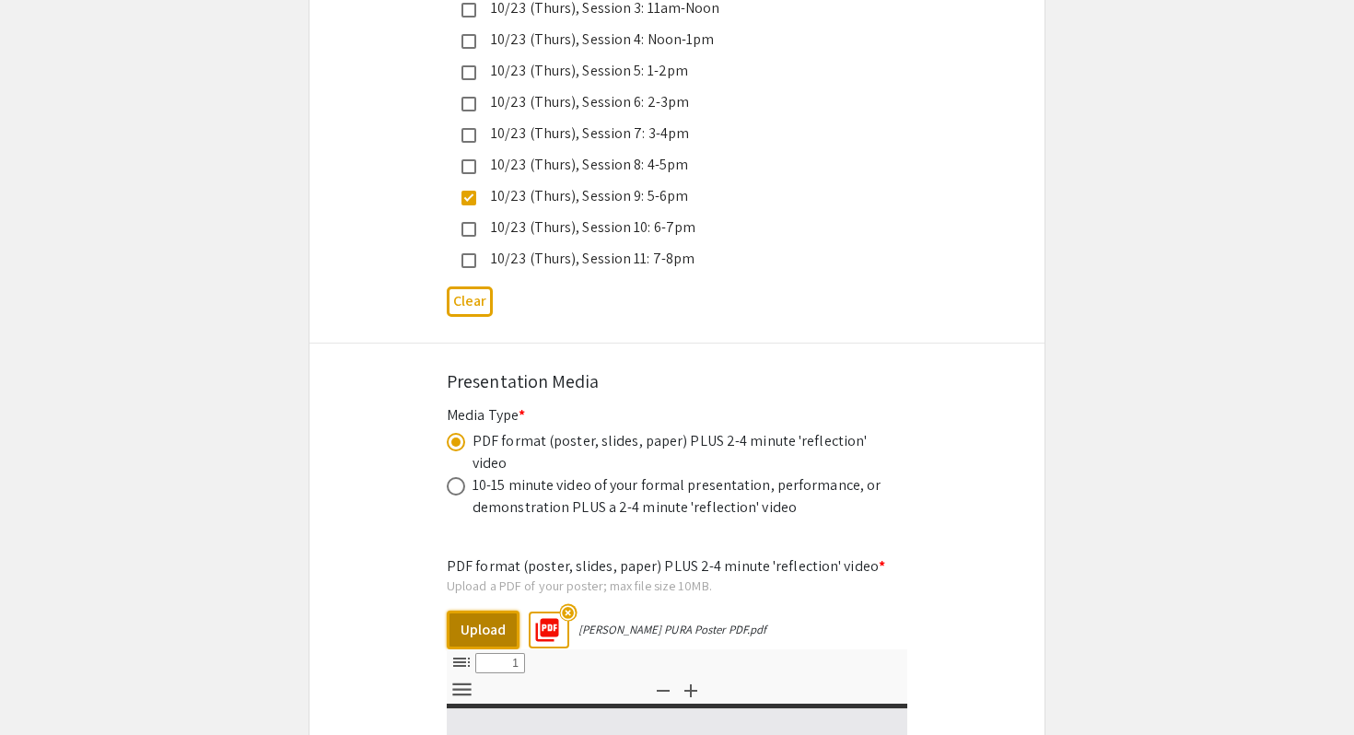
select select "custom"
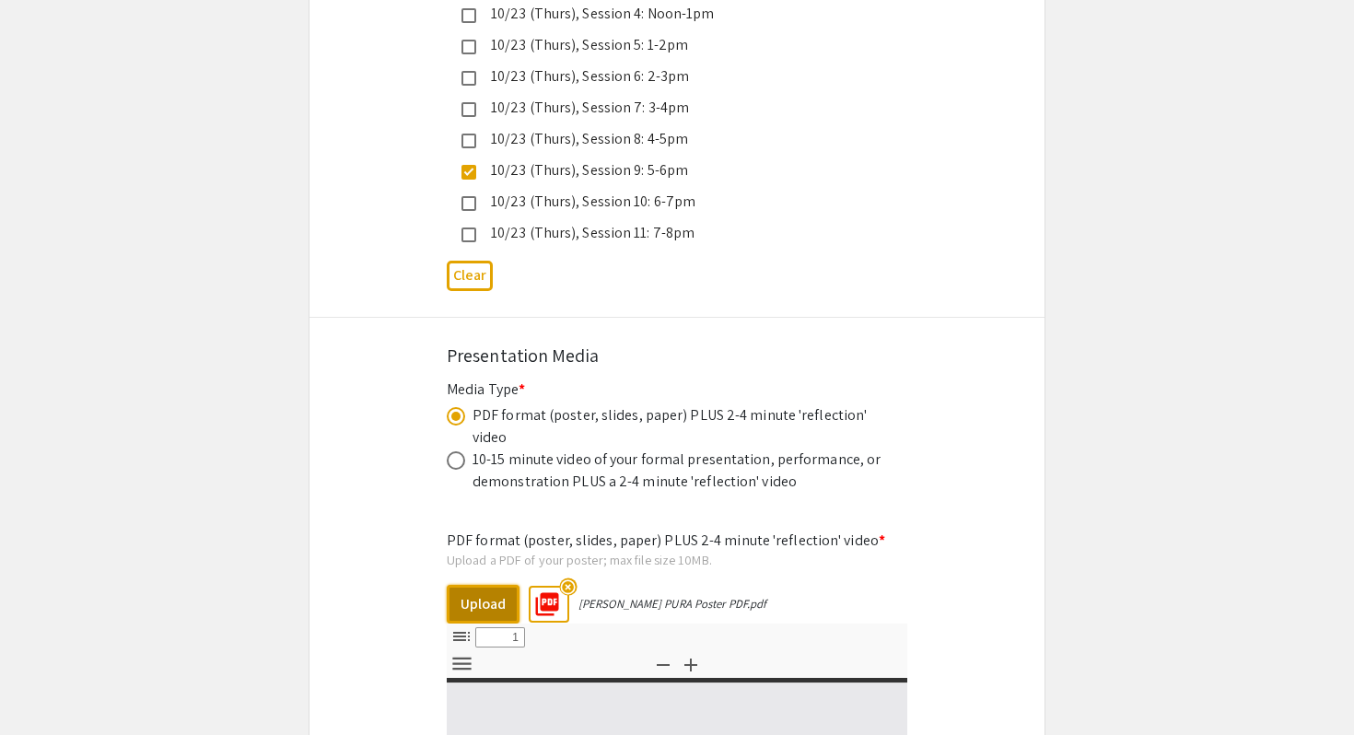
type input "0"
select select "custom"
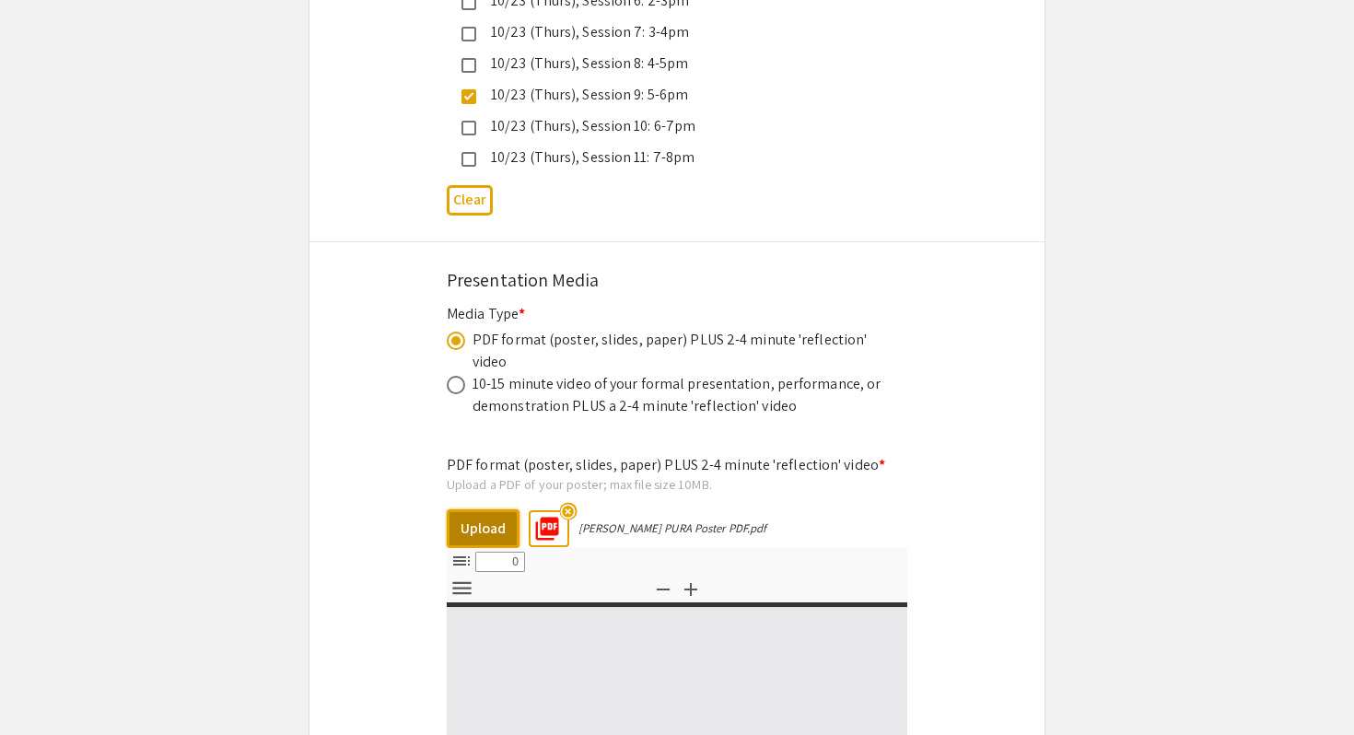
type input "1"
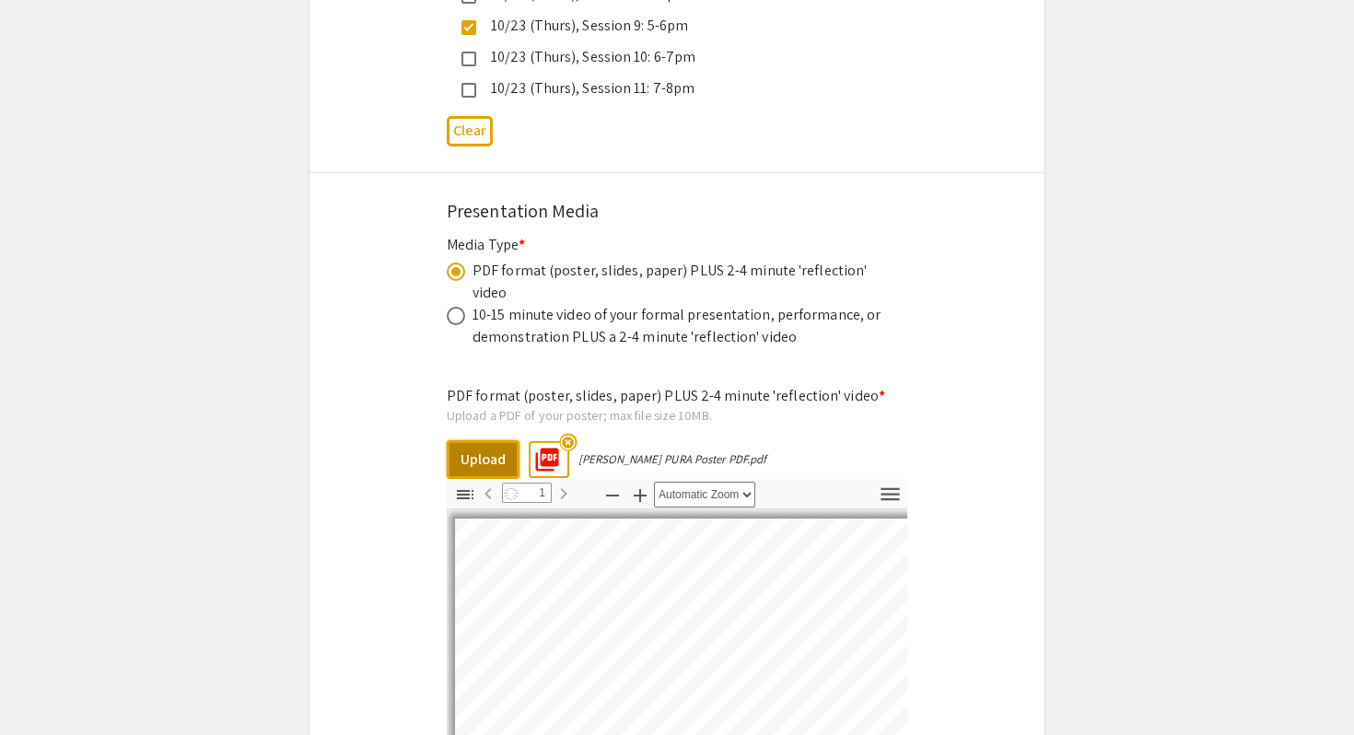
select select "auto"
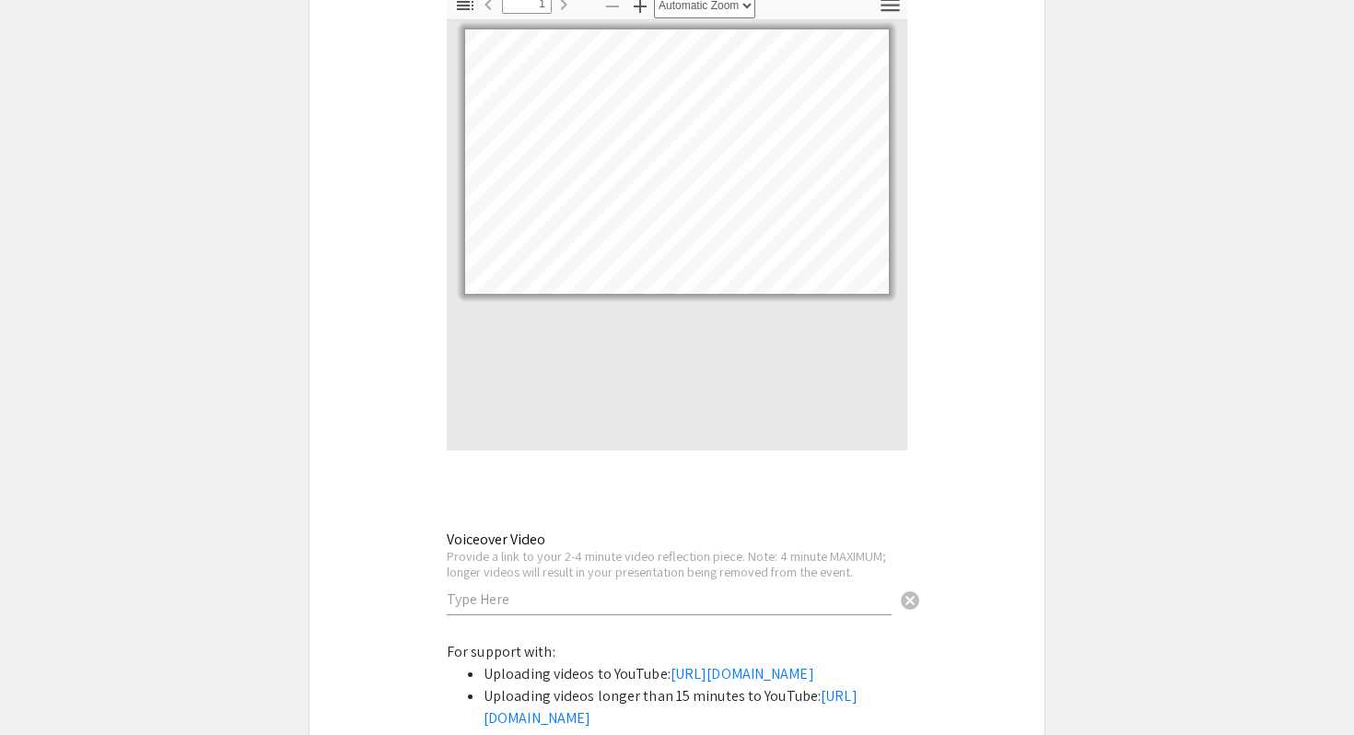
scroll to position [5914, 0]
click at [571, 588] on input "text" at bounding box center [669, 597] width 445 height 19
paste input "[URL][DOMAIN_NAME]"
type input "[URL][DOMAIN_NAME]"
click at [607, 547] on div "Provide a link to your 2-4 minute video reflection piece. Note: 4 minute MAXIMU…" at bounding box center [669, 563] width 445 height 32
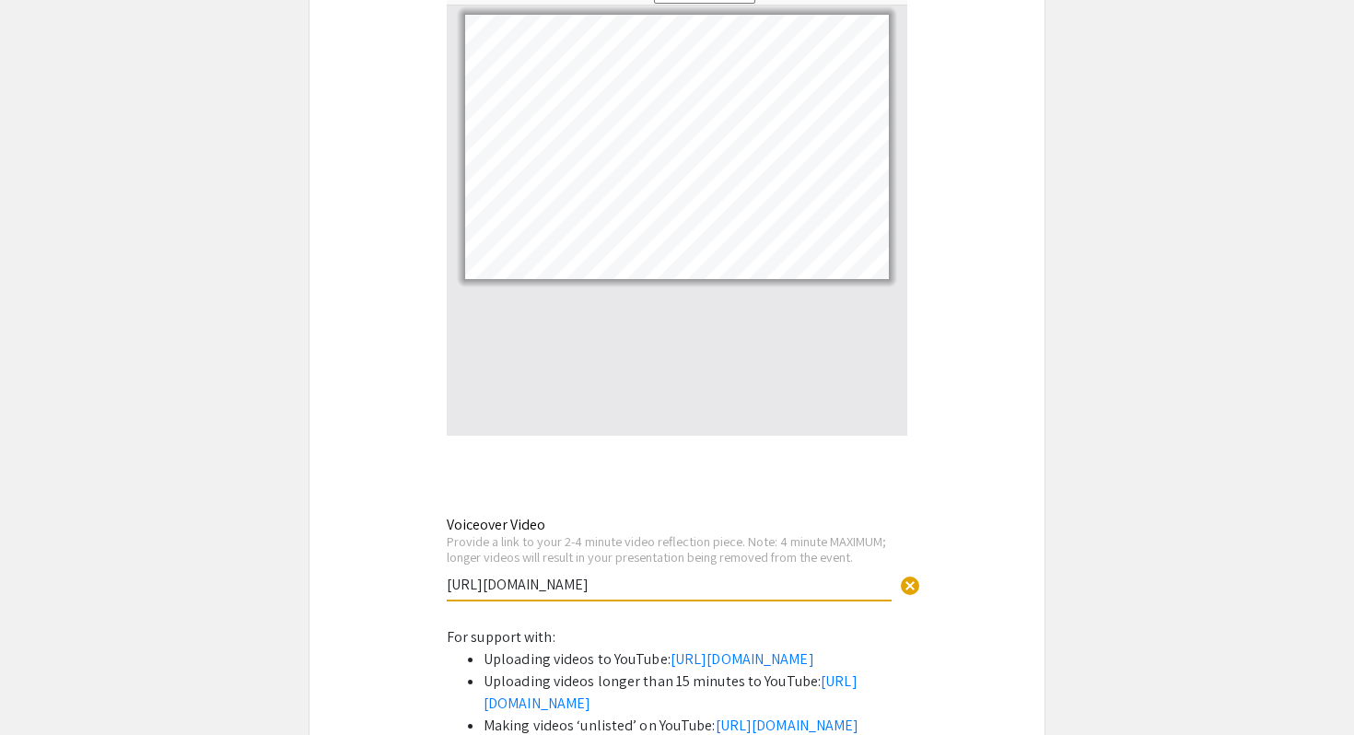
scroll to position [5936, 0]
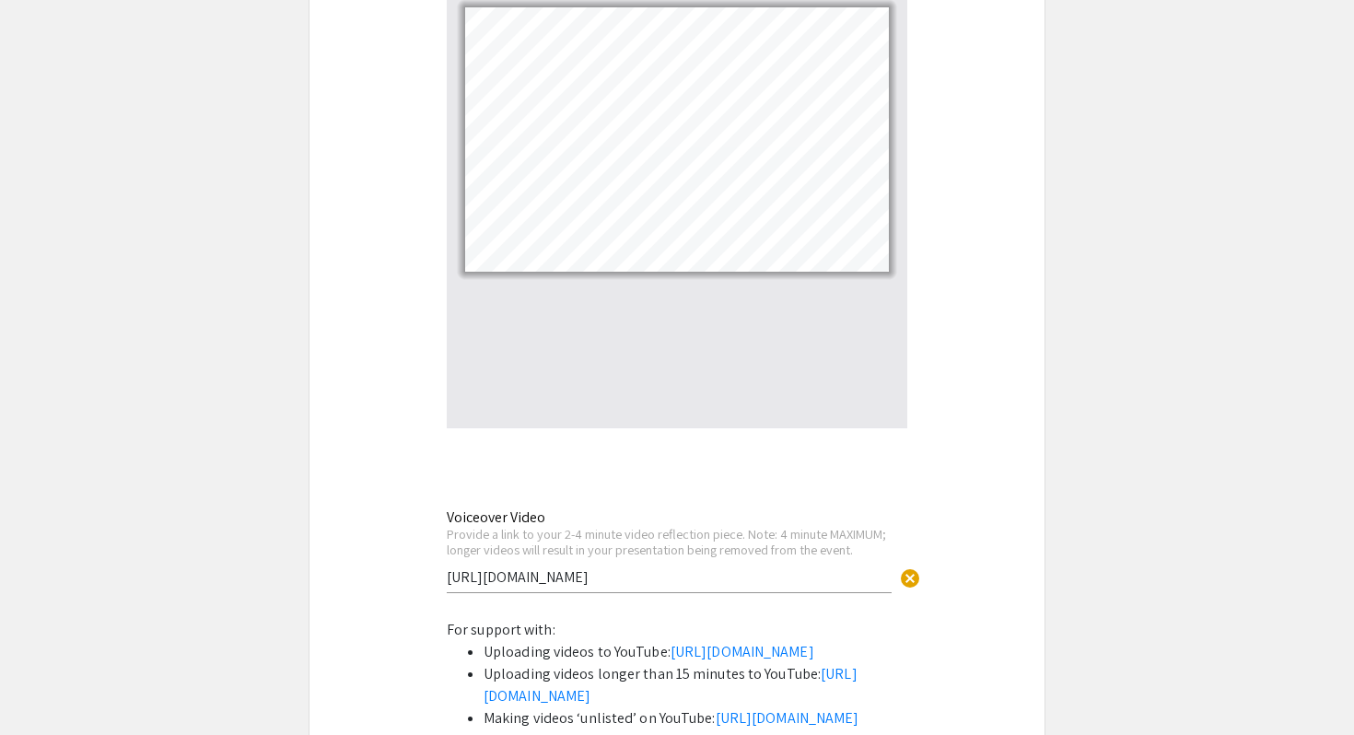
click at [583, 423] on div "PDF format (poster, slides, paper) PLUS 2-4 minute 'reflection' video * Upload …" at bounding box center [677, 239] width 460 height 760
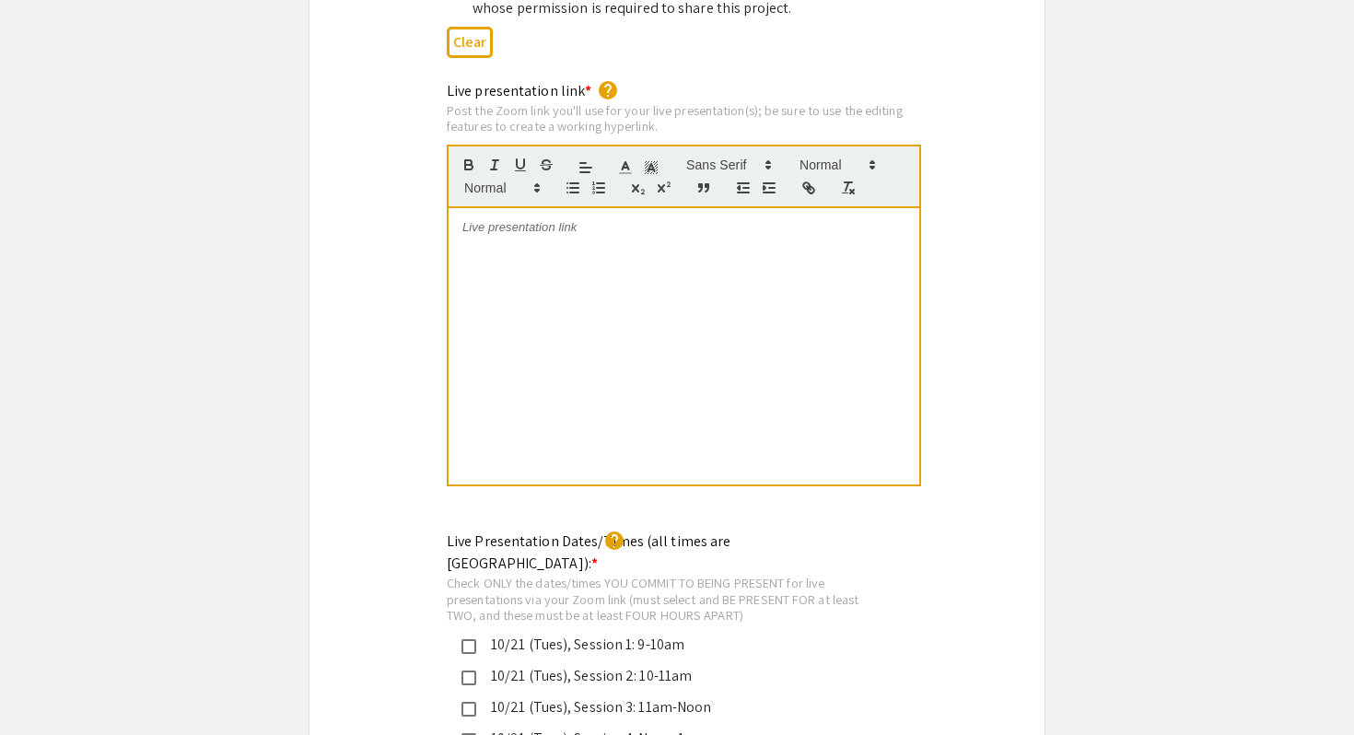
scroll to position [3863, 0]
click at [620, 211] on div "To enrich screen reader interactions, please activate Accessibility in Grammarl…" at bounding box center [684, 349] width 471 height 276
drag, startPoint x: 557, startPoint y: 194, endPoint x: 448, endPoint y: 192, distance: 109.6
click at [449, 211] on div "[DATE] Link [DATE] Link" at bounding box center [684, 349] width 471 height 276
click at [805, 185] on icon "button" at bounding box center [806, 188] width 6 height 6
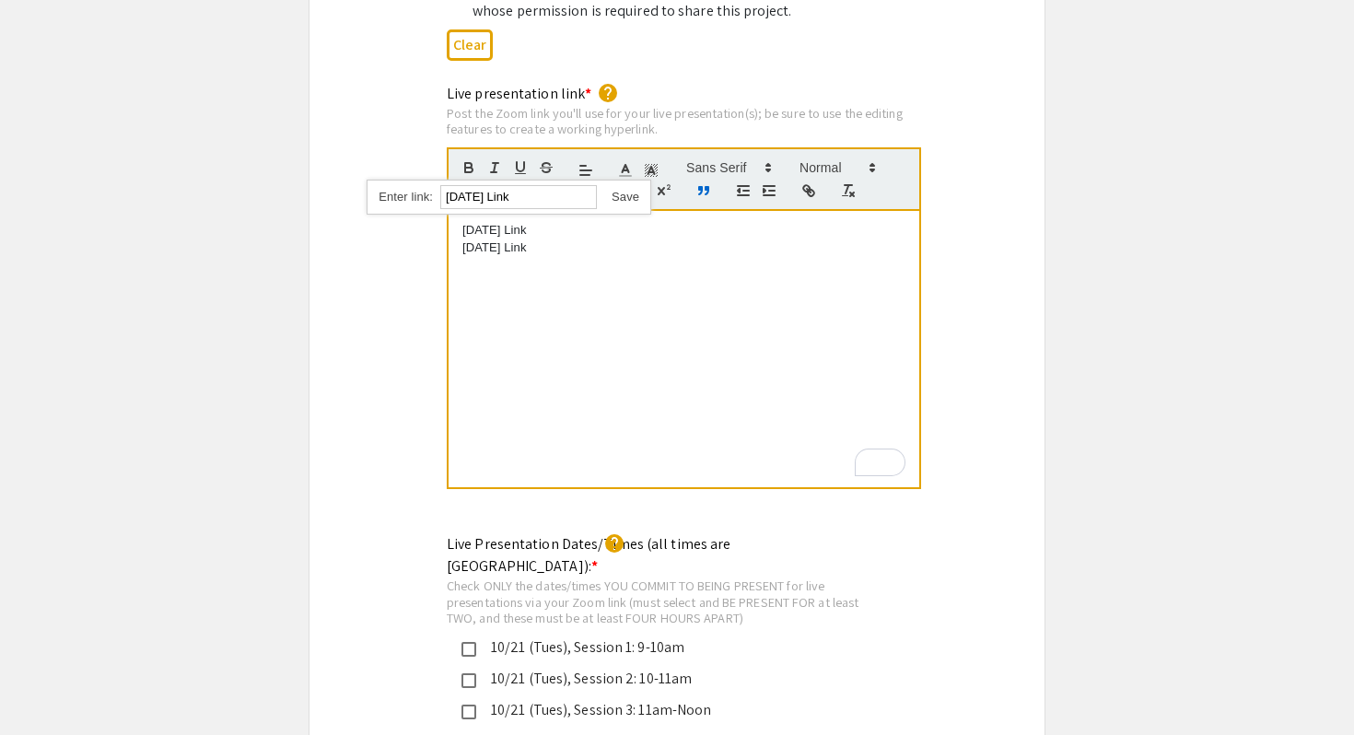
paste input "[URL][DOMAIN_NAME]"
click at [627, 190] on link at bounding box center [618, 197] width 42 height 14
click at [603, 239] on p "[DATE] Link" at bounding box center [683, 247] width 443 height 17
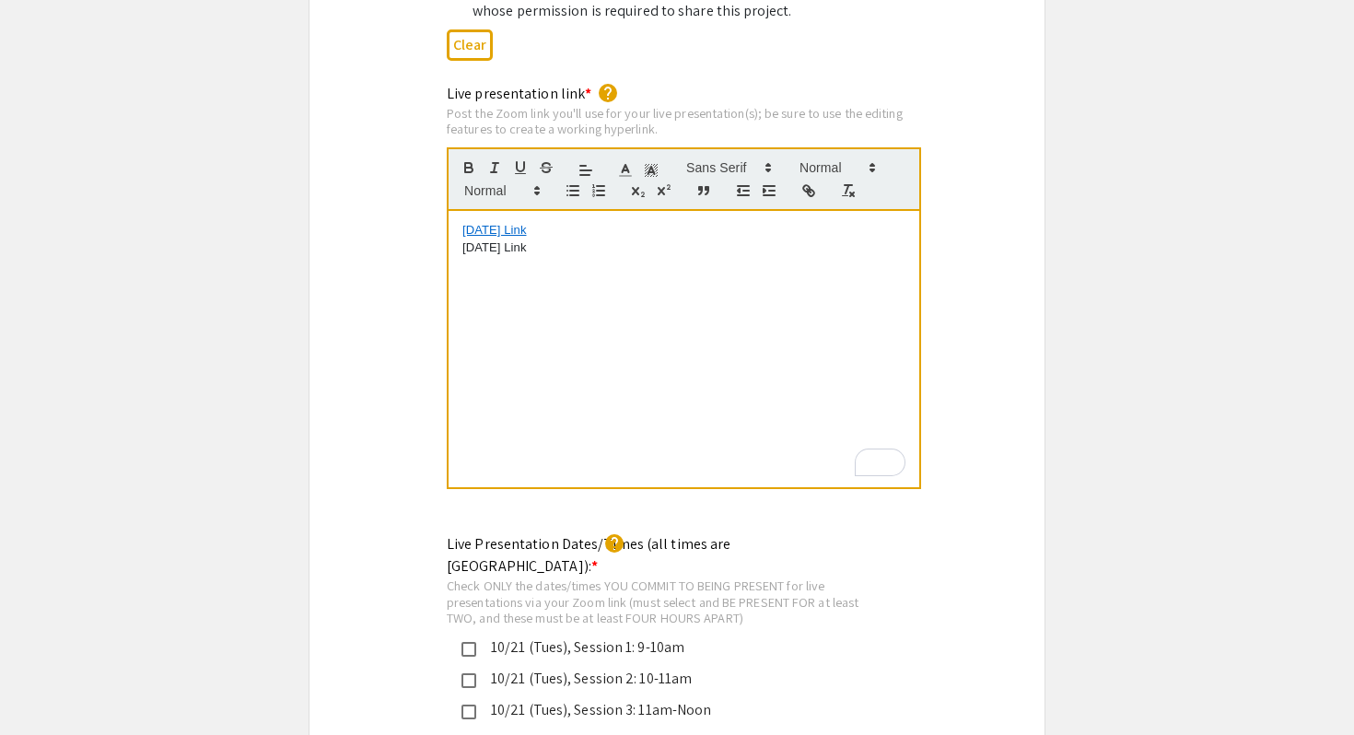
drag, startPoint x: 461, startPoint y: 215, endPoint x: 588, endPoint y: 215, distance: 126.2
click at [588, 239] on p "[DATE] Link" at bounding box center [683, 247] width 443 height 17
click at [804, 182] on icon "button" at bounding box center [808, 190] width 17 height 17
paste input "[URL][DOMAIN_NAME]"
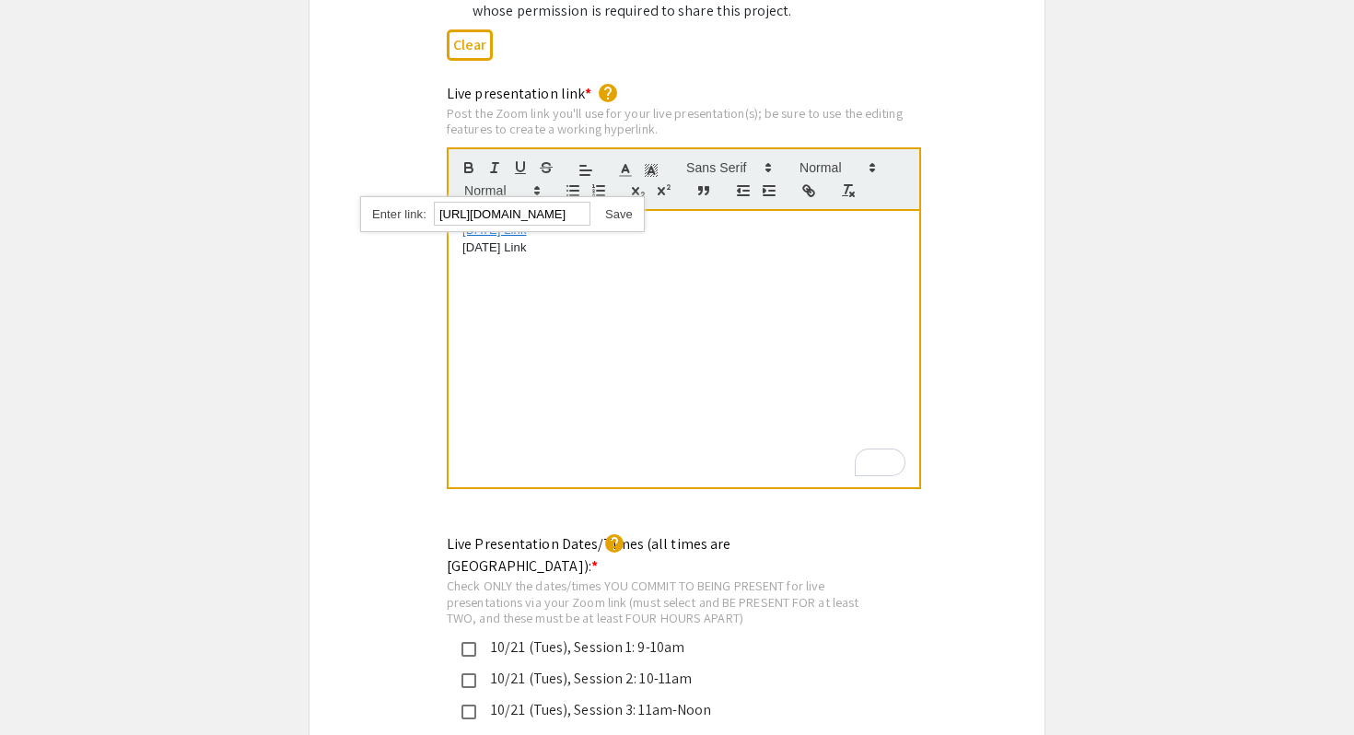
type input "[URL][DOMAIN_NAME]"
click at [618, 207] on link at bounding box center [611, 214] width 42 height 14
click at [637, 286] on div "[DATE] Link [DATE] Link" at bounding box center [684, 349] width 471 height 276
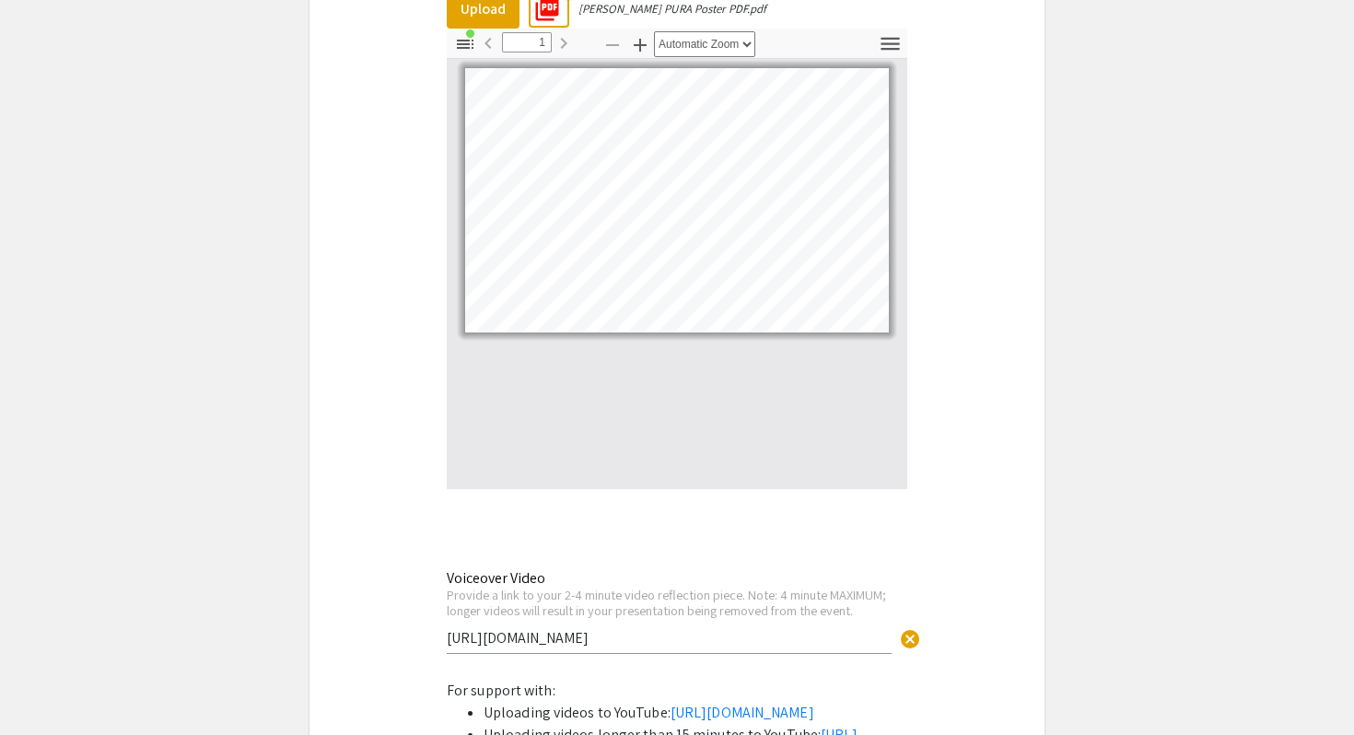
scroll to position [5898, 0]
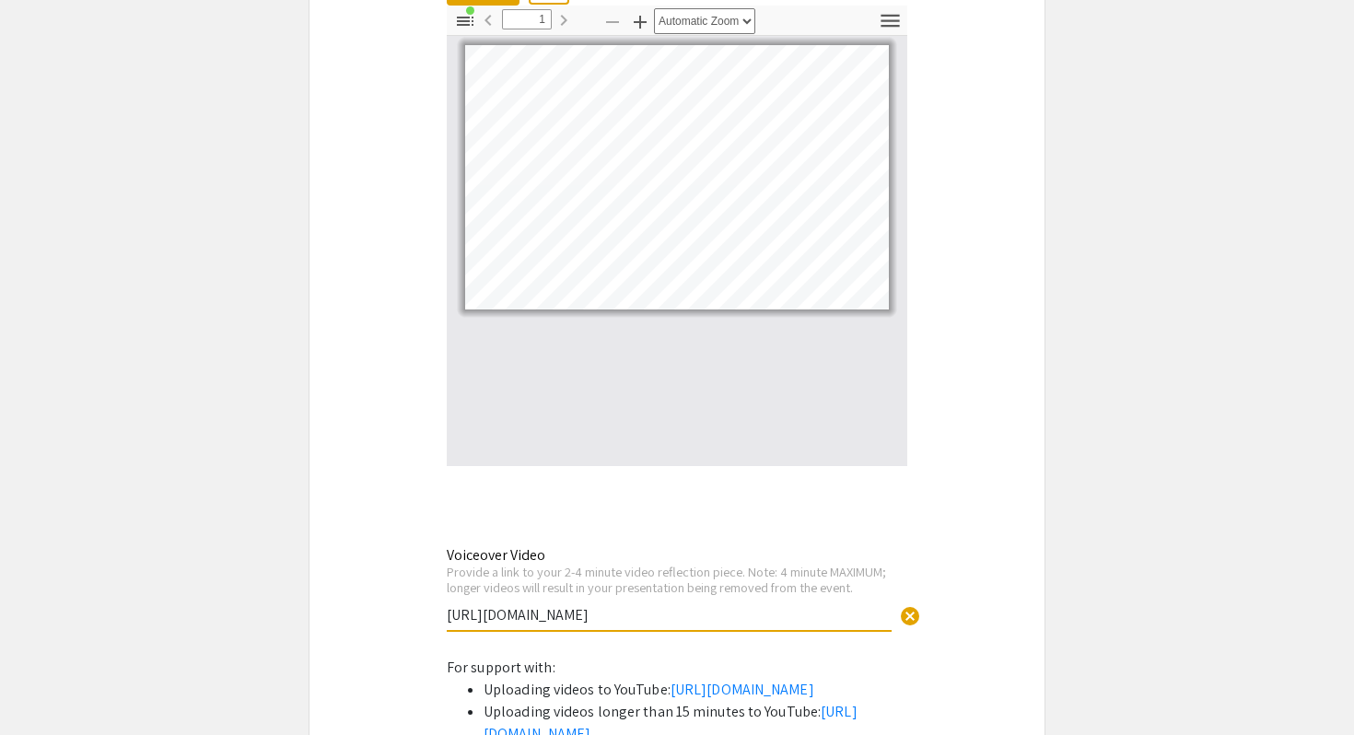
click at [646, 605] on input "[URL][DOMAIN_NAME]" at bounding box center [669, 614] width 445 height 19
click at [738, 605] on input "[URL][DOMAIN_NAME]" at bounding box center [669, 614] width 445 height 19
click at [738, 564] on div "Provide a link to your 2-4 minute video reflection piece. Note: 4 minute MAXIMU…" at bounding box center [669, 580] width 445 height 32
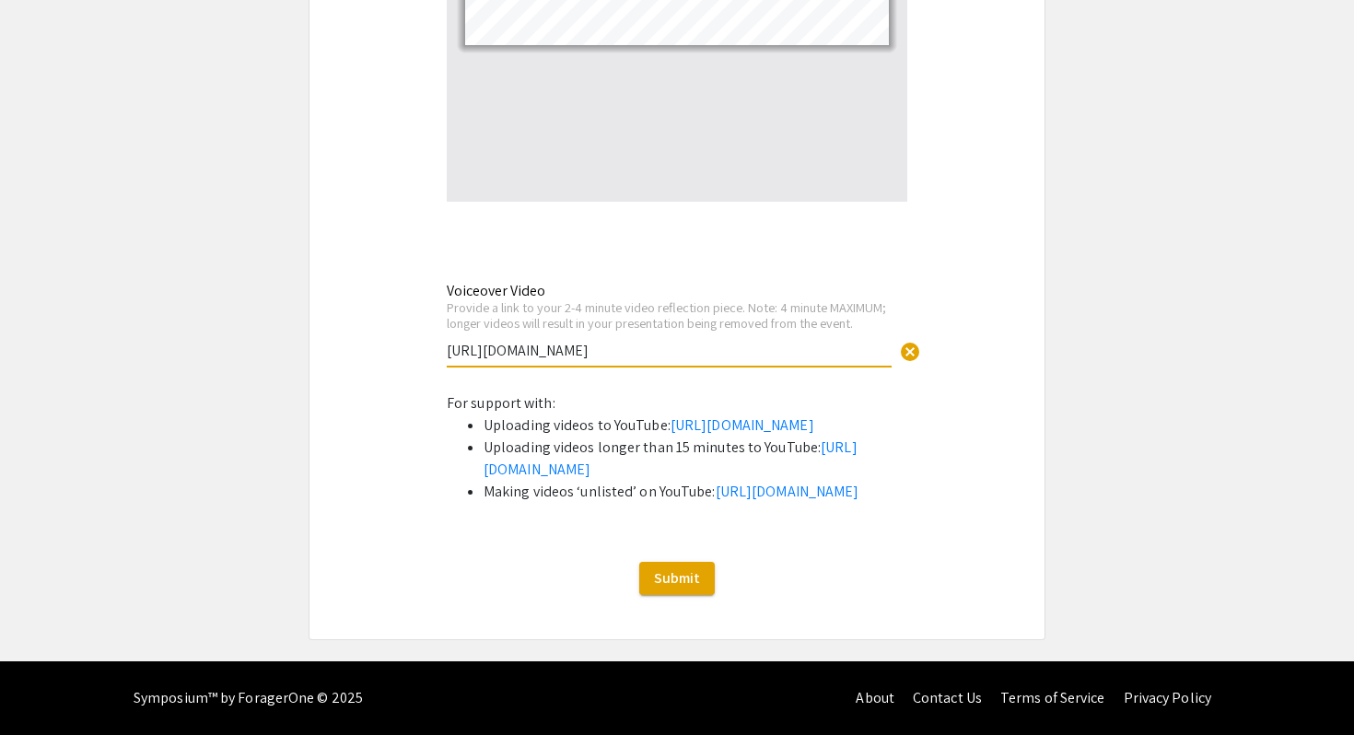
scroll to position [6213, 0]
click at [682, 570] on span "Submit" at bounding box center [677, 577] width 46 height 19
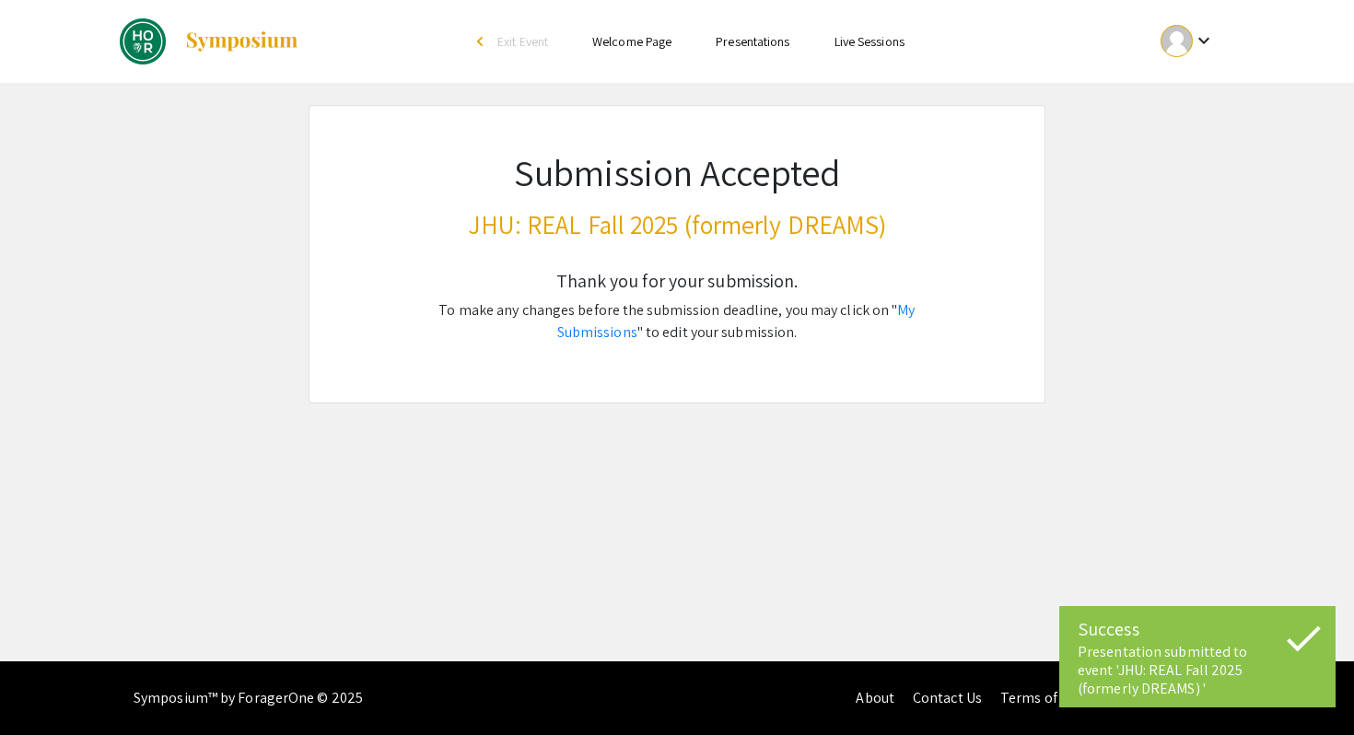
scroll to position [0, 0]
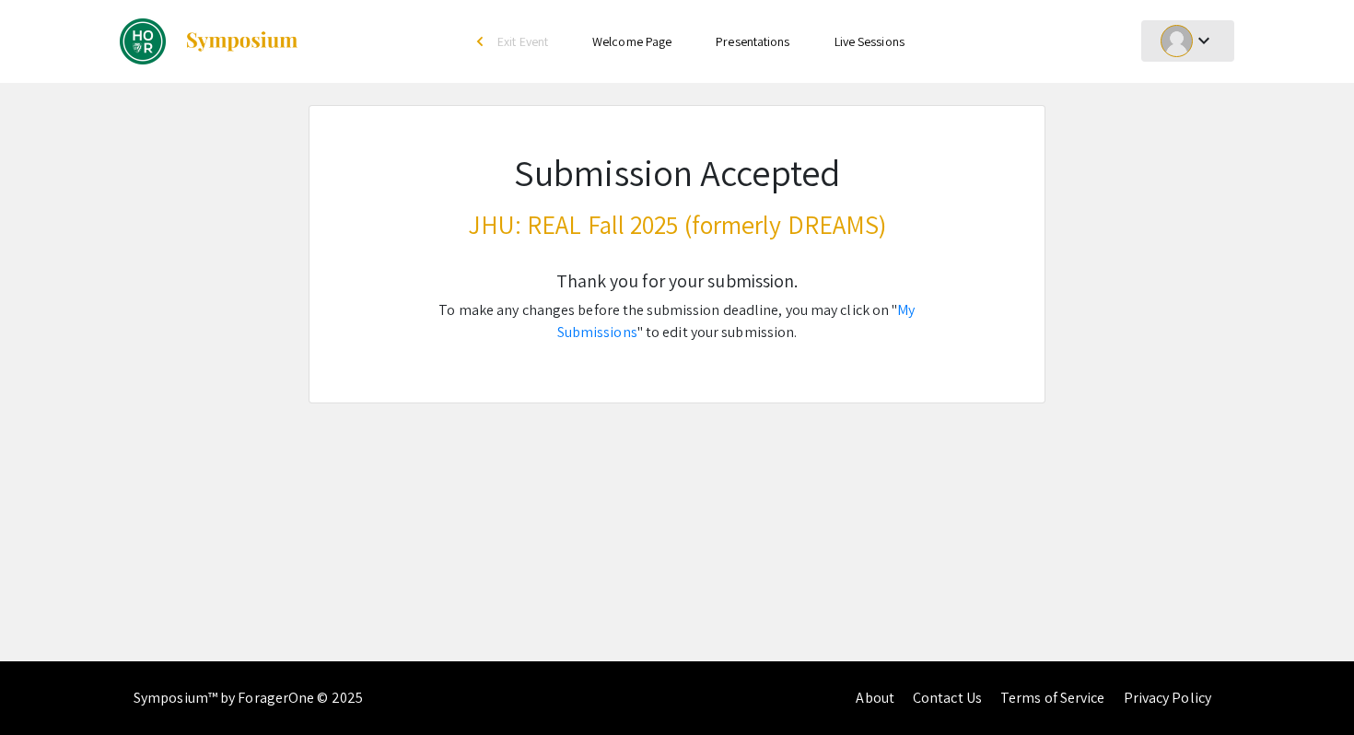
click at [1204, 56] on div "keyboard_arrow_down" at bounding box center [1188, 40] width 64 height 41
click at [1183, 122] on button "My Submissions" at bounding box center [1197, 135] width 113 height 44
